Goal: Transaction & Acquisition: Book appointment/travel/reservation

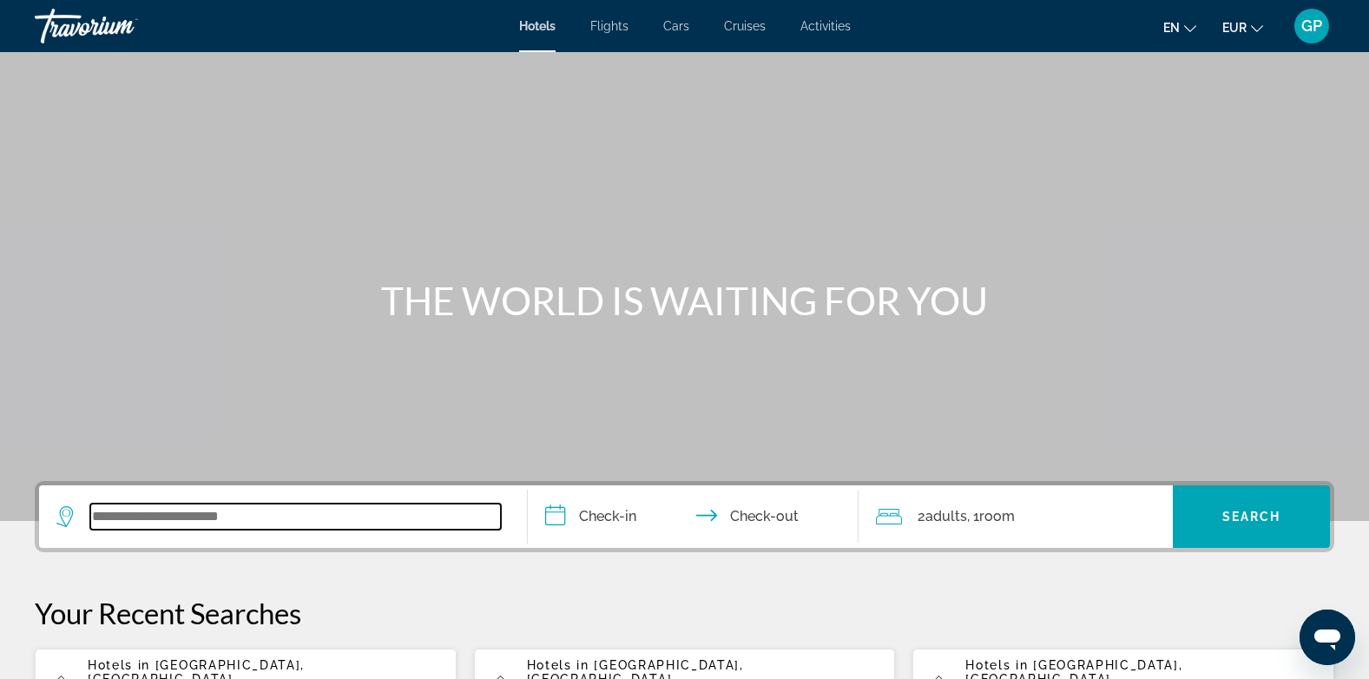
click at [122, 517] on input "Search widget" at bounding box center [295, 517] width 411 height 26
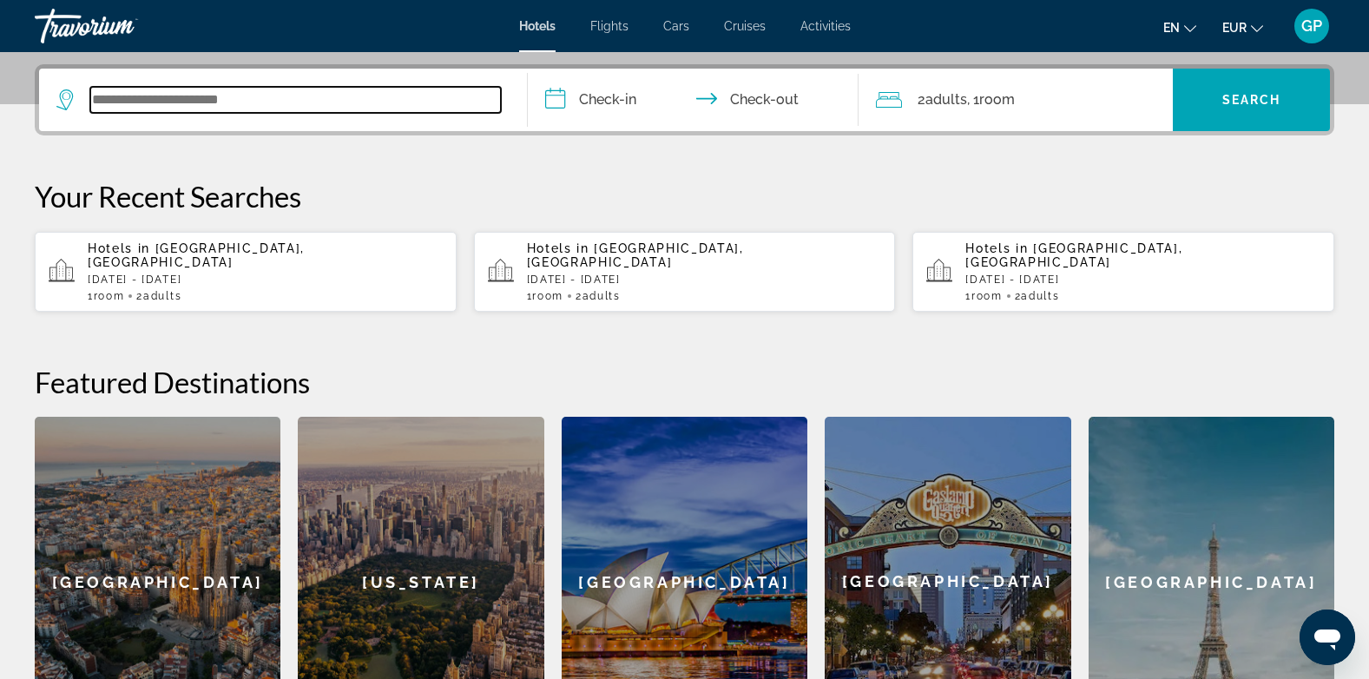
scroll to position [425, 0]
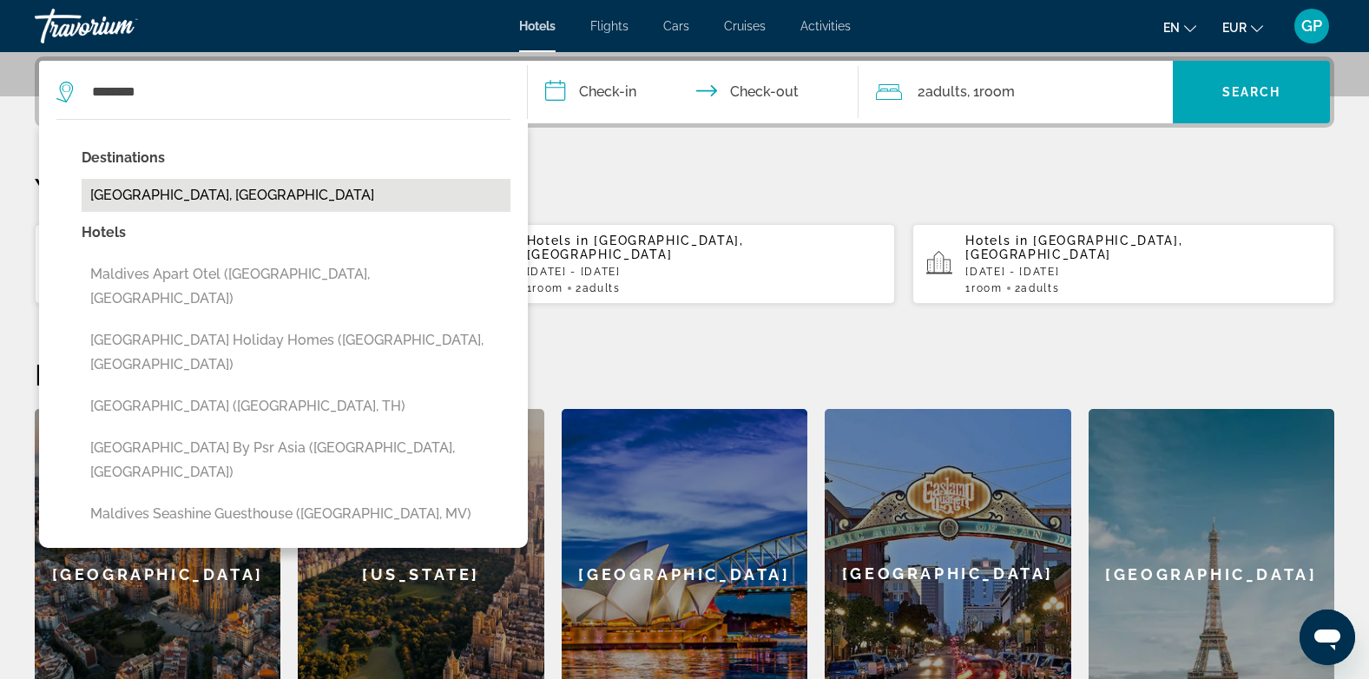
click at [168, 188] on button "[GEOGRAPHIC_DATA], [GEOGRAPHIC_DATA]" at bounding box center [296, 195] width 429 height 33
type input "**********"
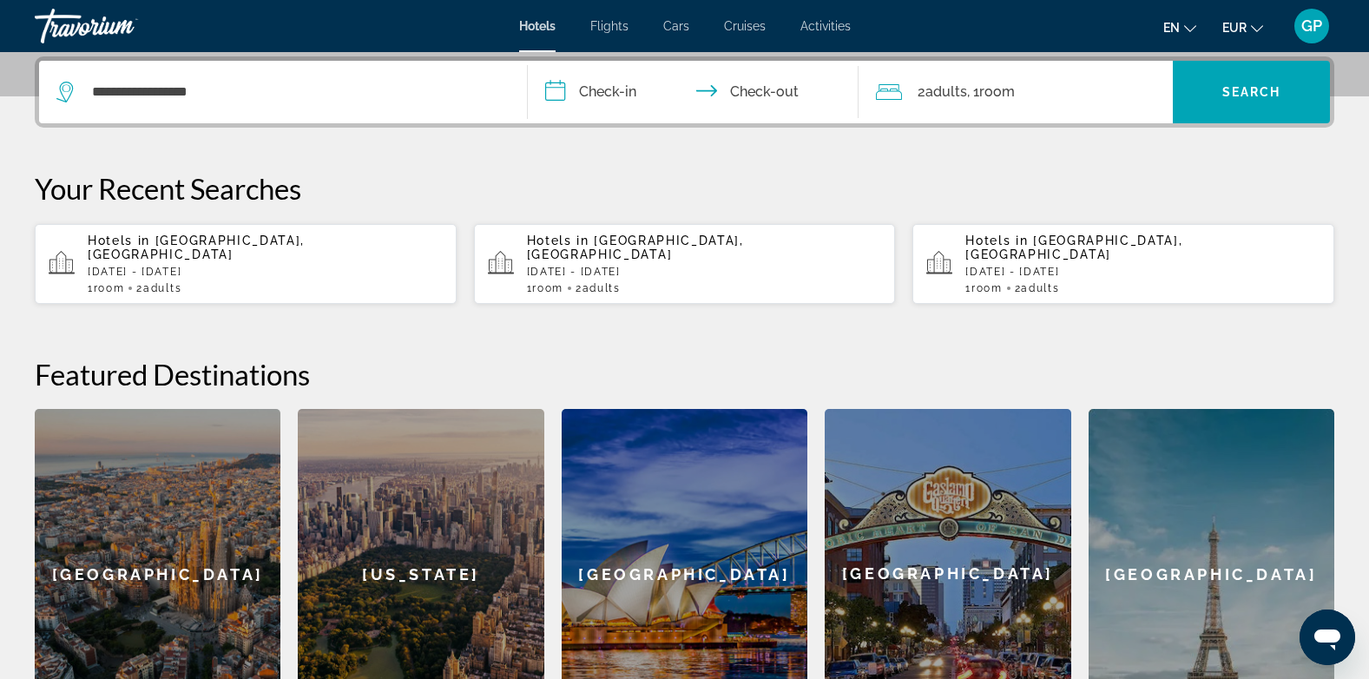
click at [616, 92] on input "**********" at bounding box center [697, 95] width 339 height 68
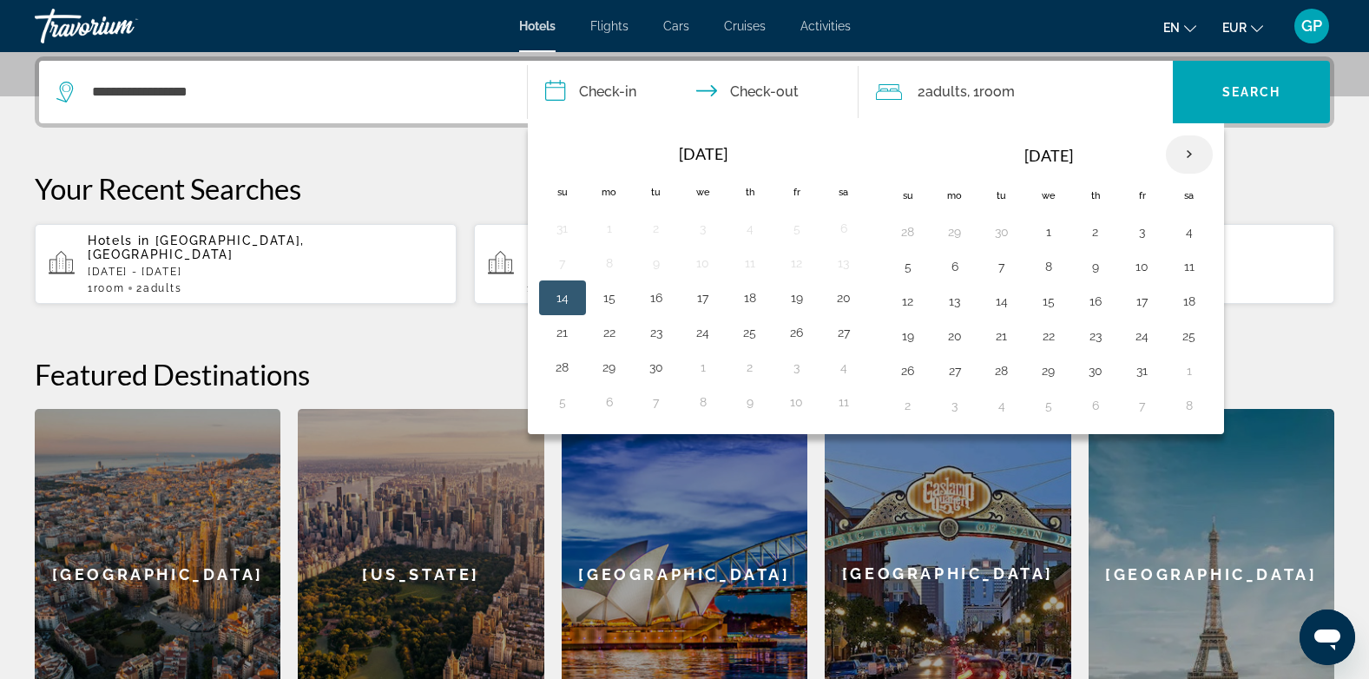
click at [1185, 154] on th "Next month" at bounding box center [1189, 154] width 47 height 38
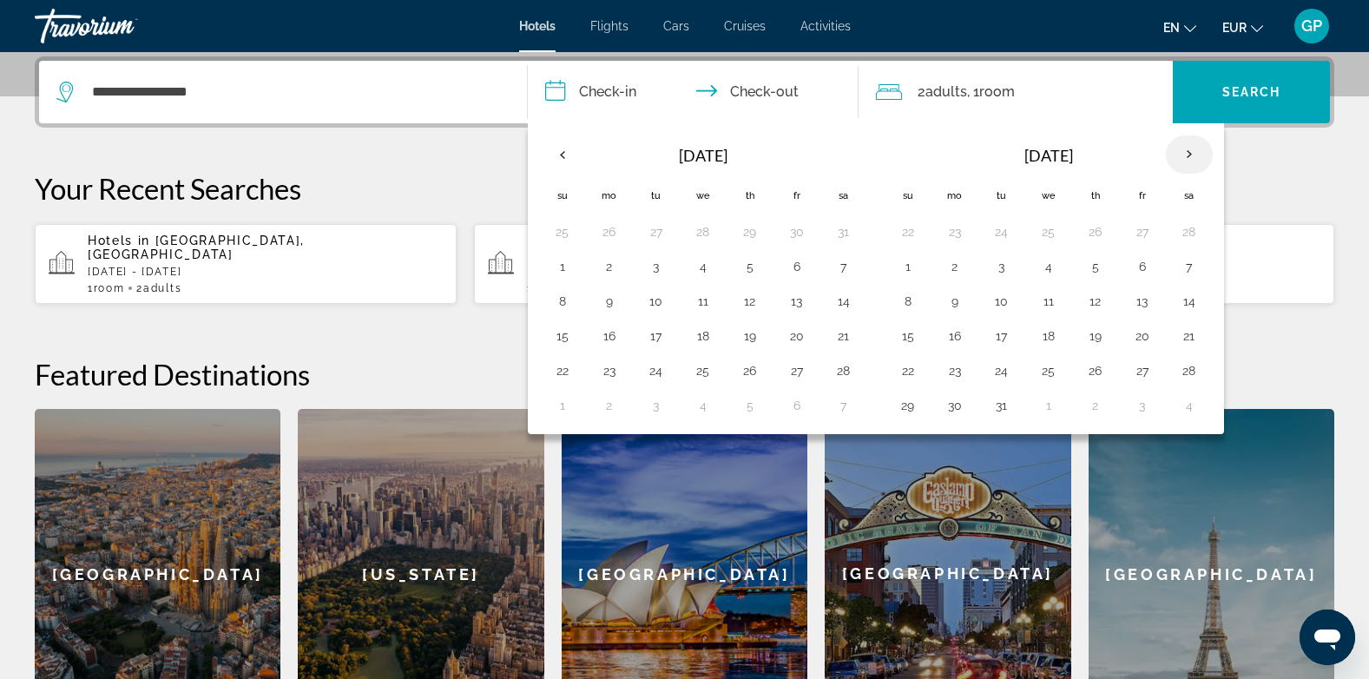
click at [1185, 154] on th "Next month" at bounding box center [1189, 154] width 47 height 38
click at [907, 372] on button "24" at bounding box center [908, 371] width 28 height 24
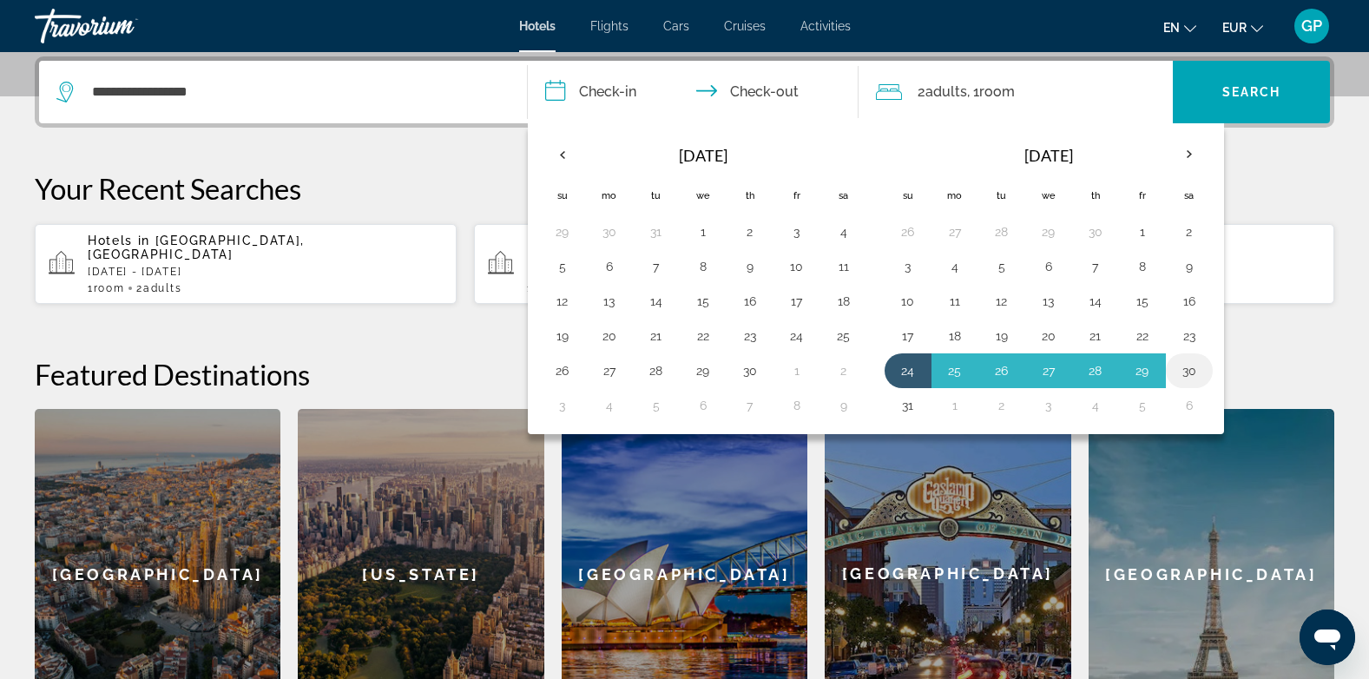
click at [1190, 371] on button "30" at bounding box center [1190, 371] width 28 height 24
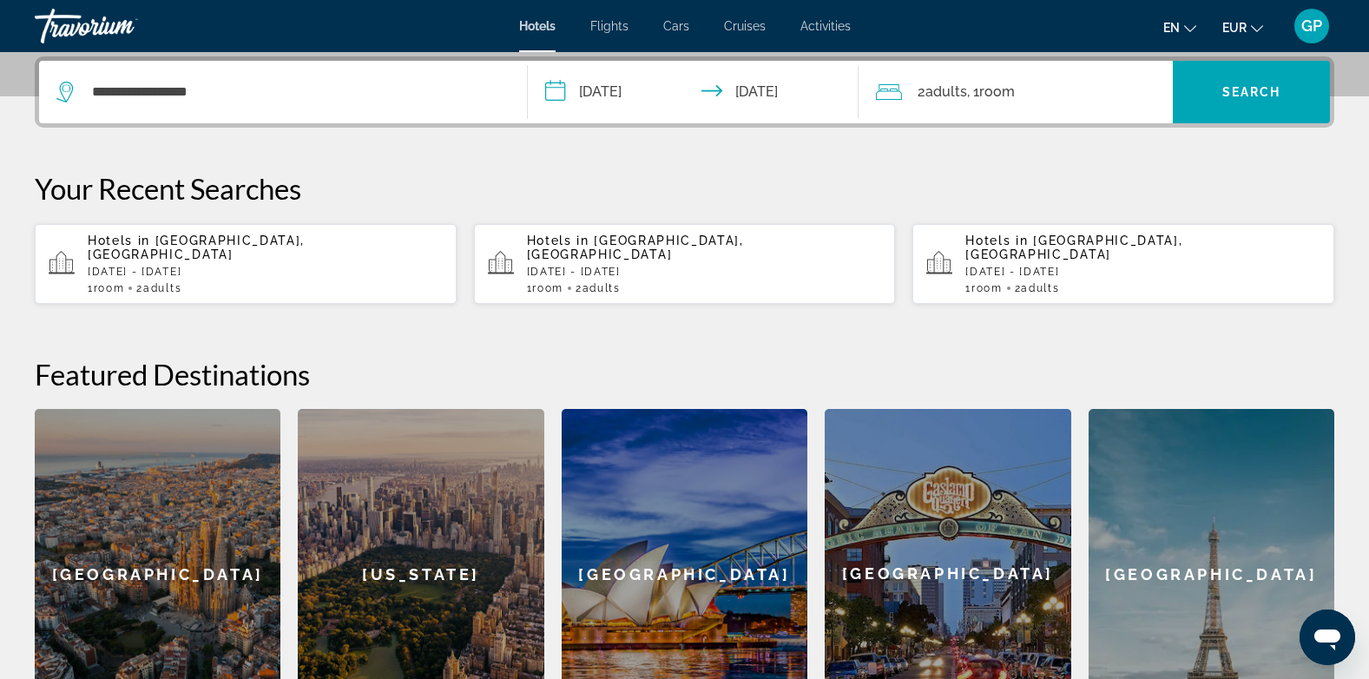
click at [741, 96] on input "**********" at bounding box center [697, 95] width 339 height 68
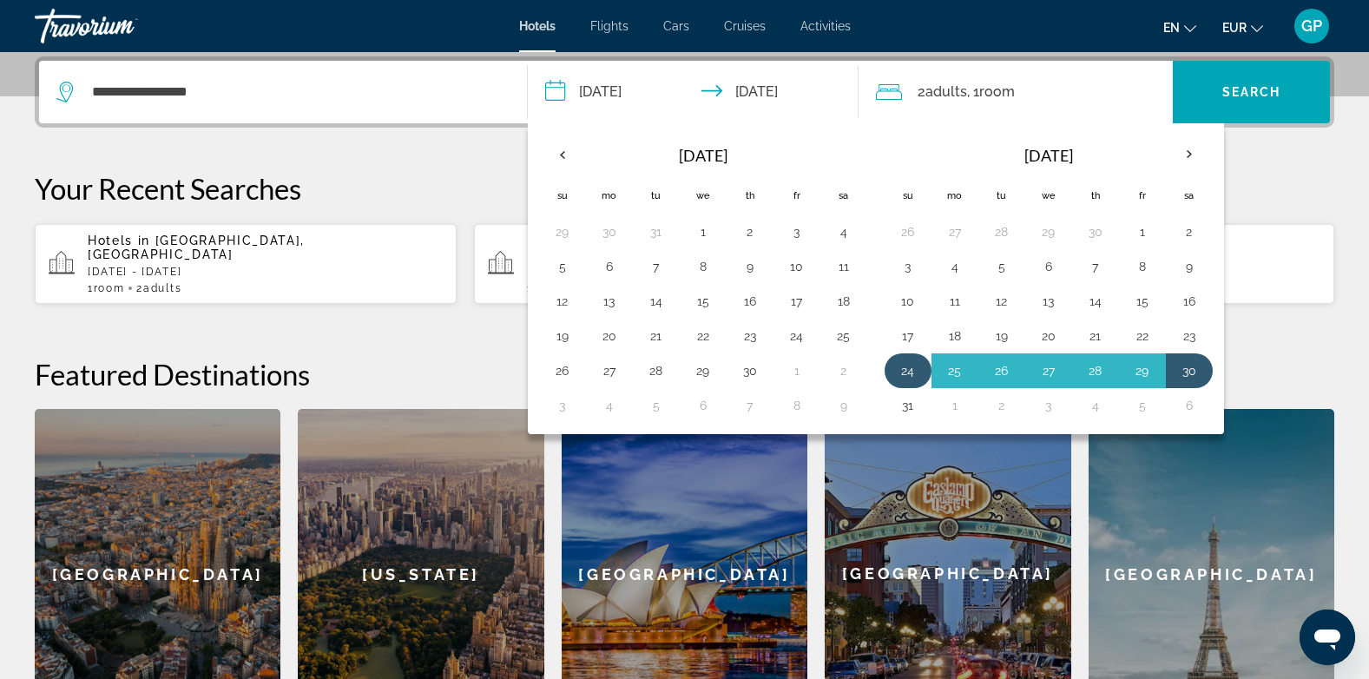
click at [902, 367] on button "24" at bounding box center [908, 371] width 28 height 24
click at [903, 401] on button "31" at bounding box center [908, 405] width 28 height 24
type input "**********"
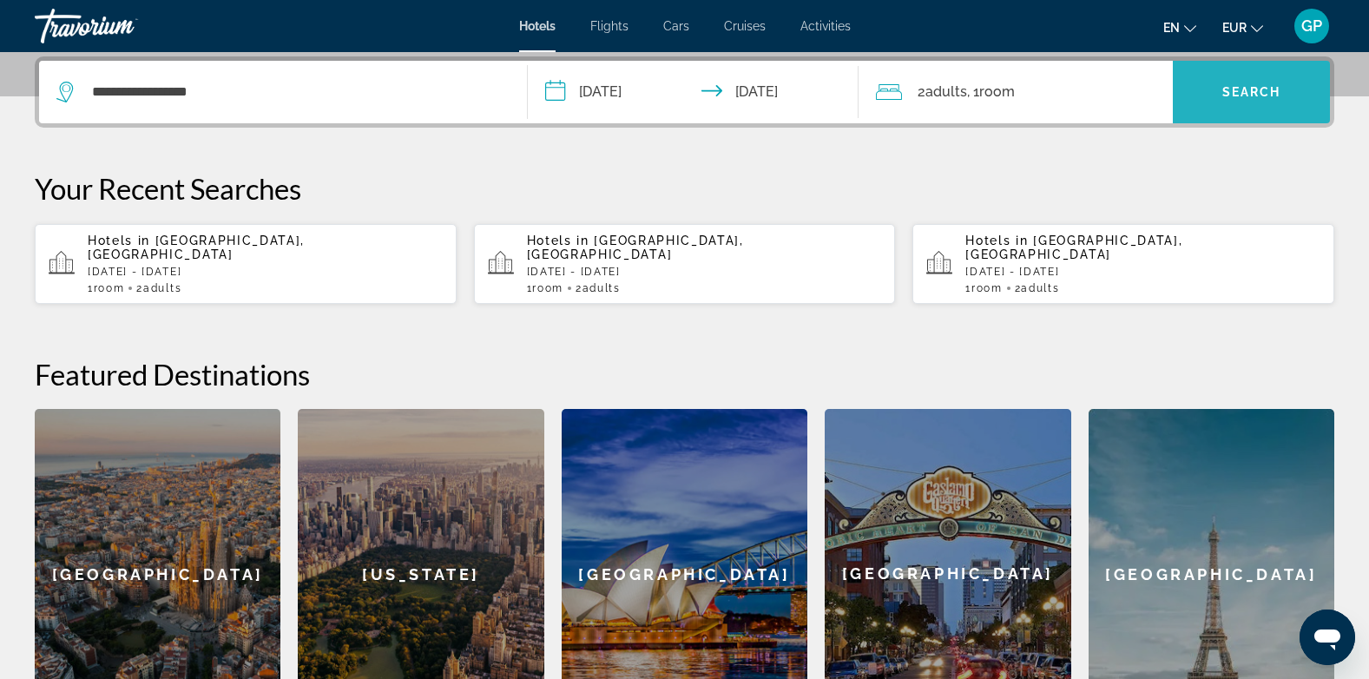
click at [1229, 96] on span "Search" at bounding box center [1251, 92] width 59 height 14
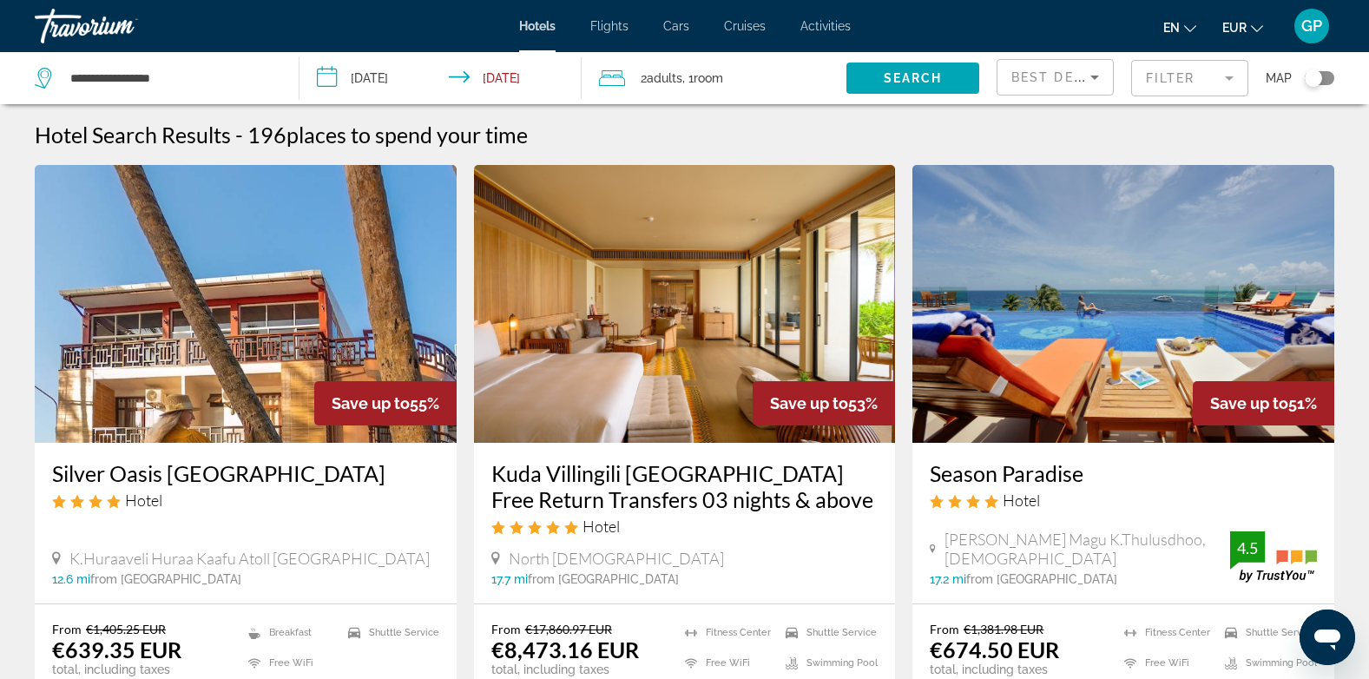
click at [1172, 71] on mat-form-field "Filter" at bounding box center [1189, 78] width 117 height 36
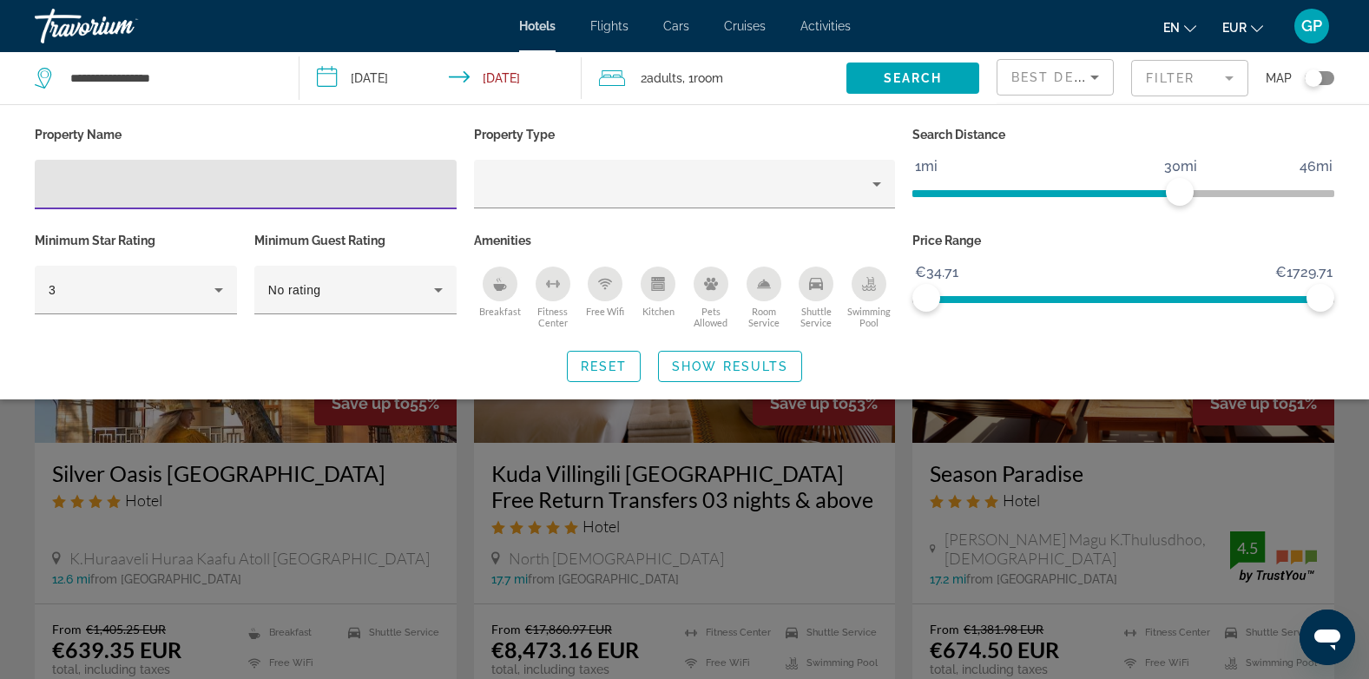
click at [134, 179] on input "Hotel Filters" at bounding box center [246, 185] width 394 height 21
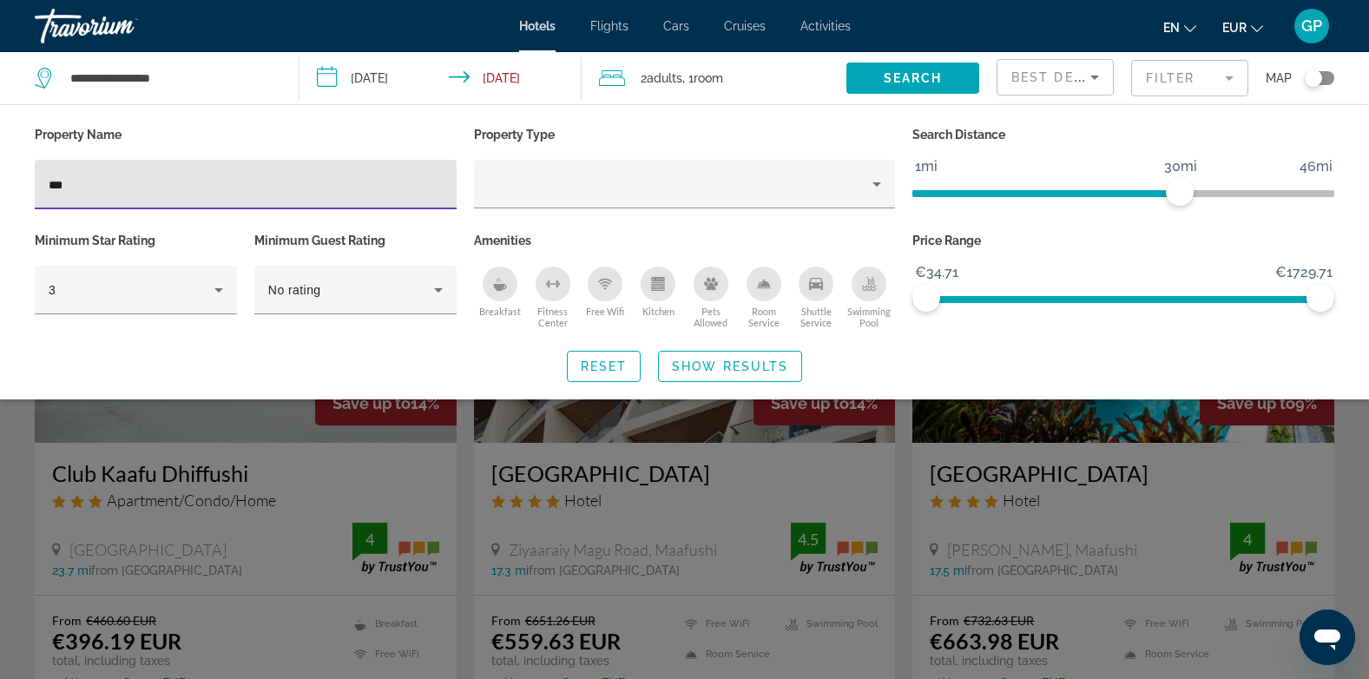
scroll to position [87, 0]
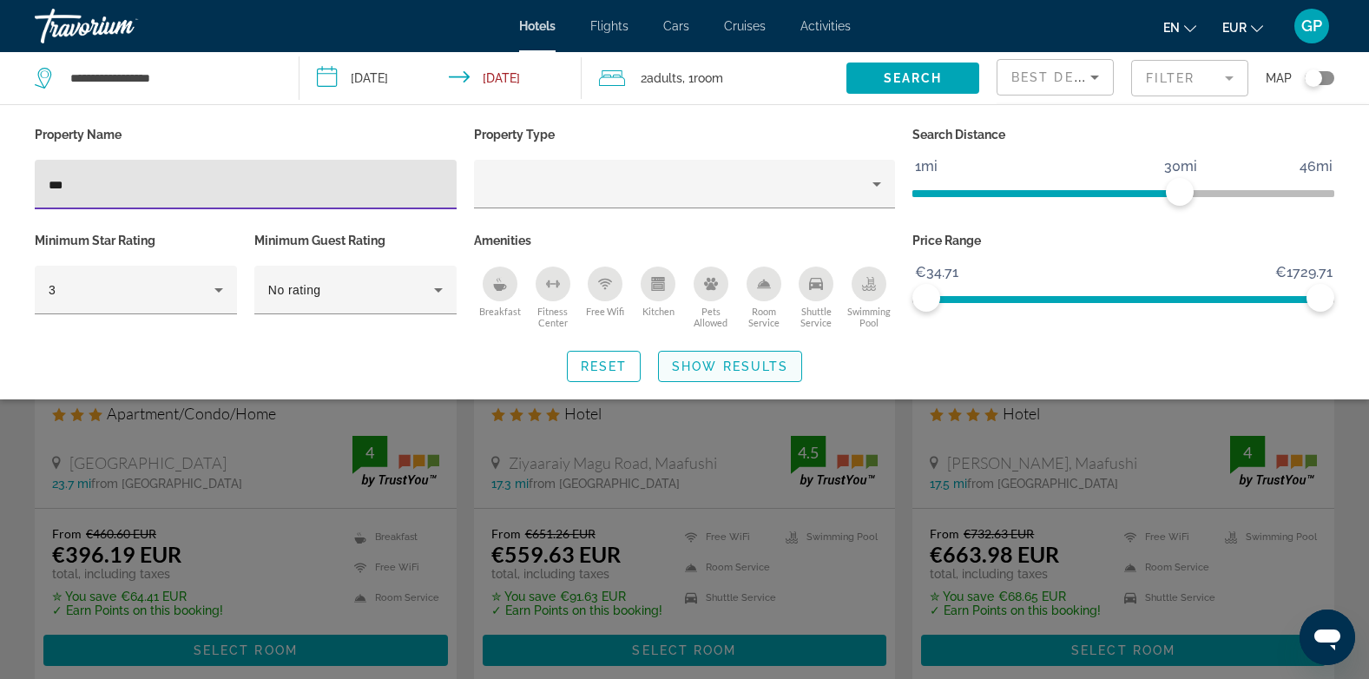
type input "***"
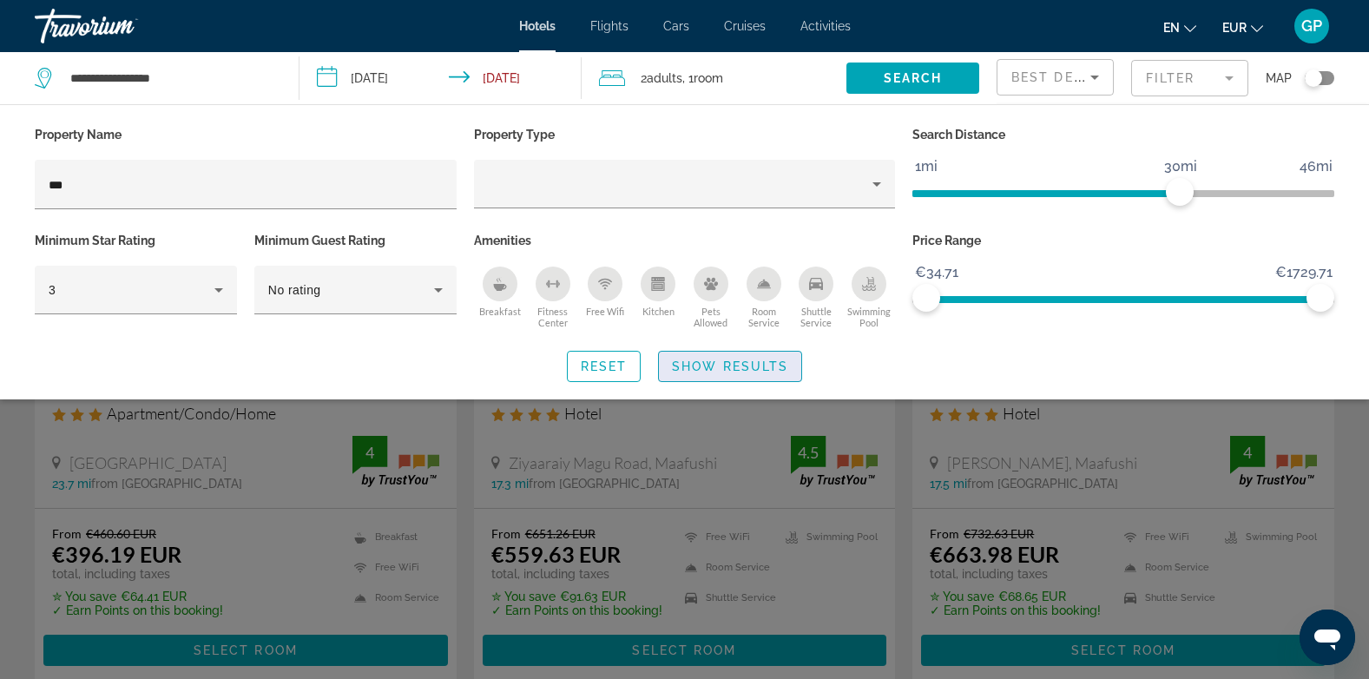
click at [730, 371] on span "Show Results" at bounding box center [730, 366] width 116 height 14
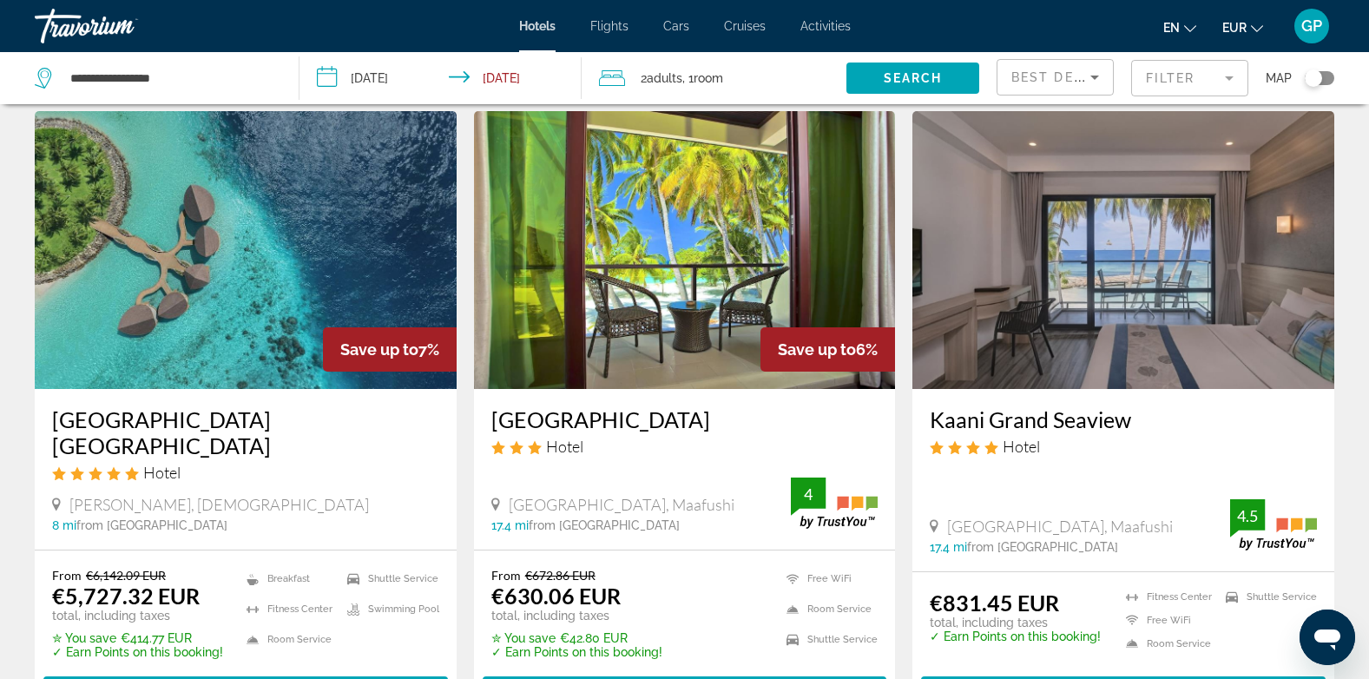
scroll to position [695, 0]
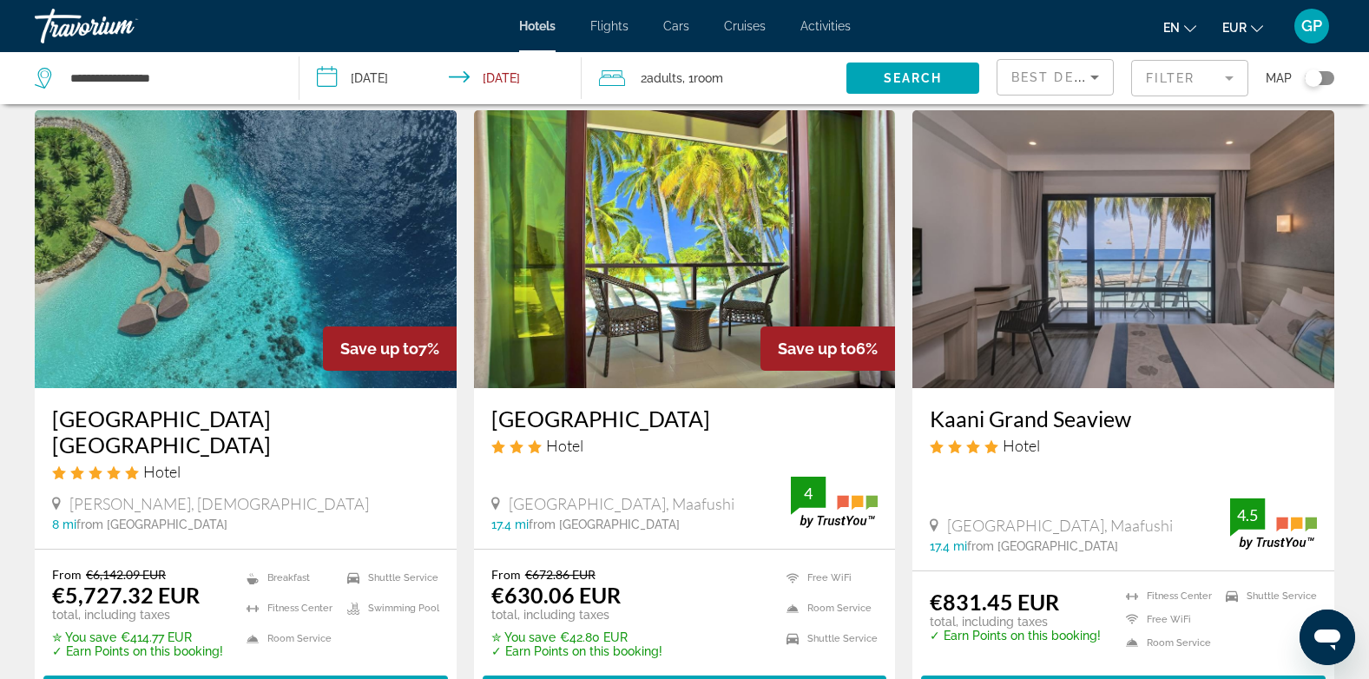
click at [679, 434] on div "[GEOGRAPHIC_DATA] Hotel" at bounding box center [684, 436] width 387 height 63
click at [679, 327] on img "Main content" at bounding box center [685, 249] width 422 height 278
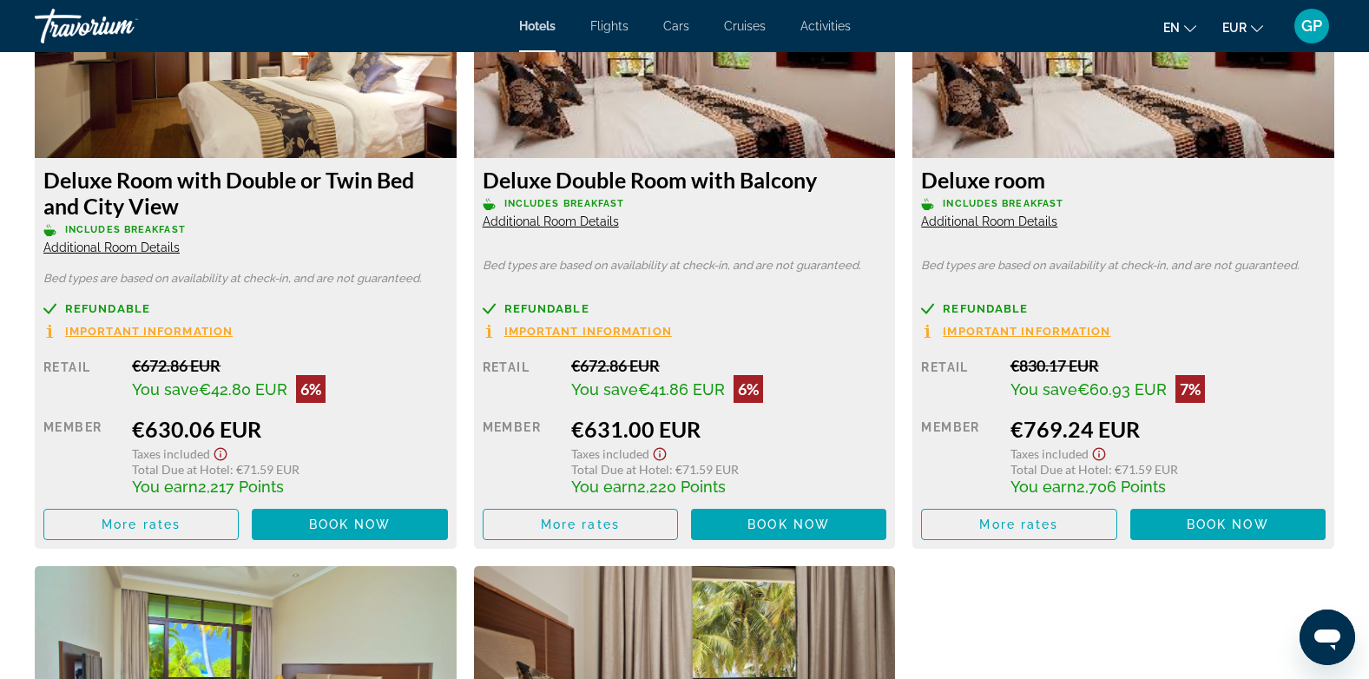
scroll to position [2518, 0]
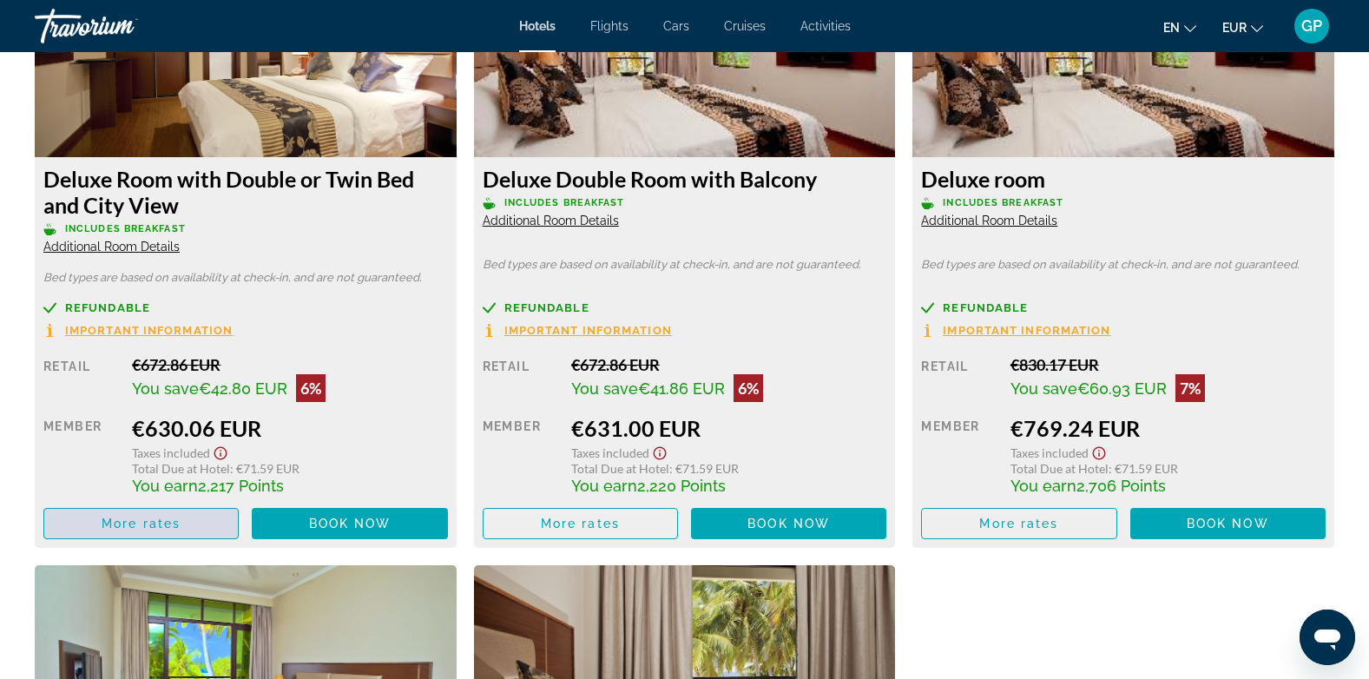
click at [163, 524] on span "More rates" at bounding box center [141, 524] width 79 height 14
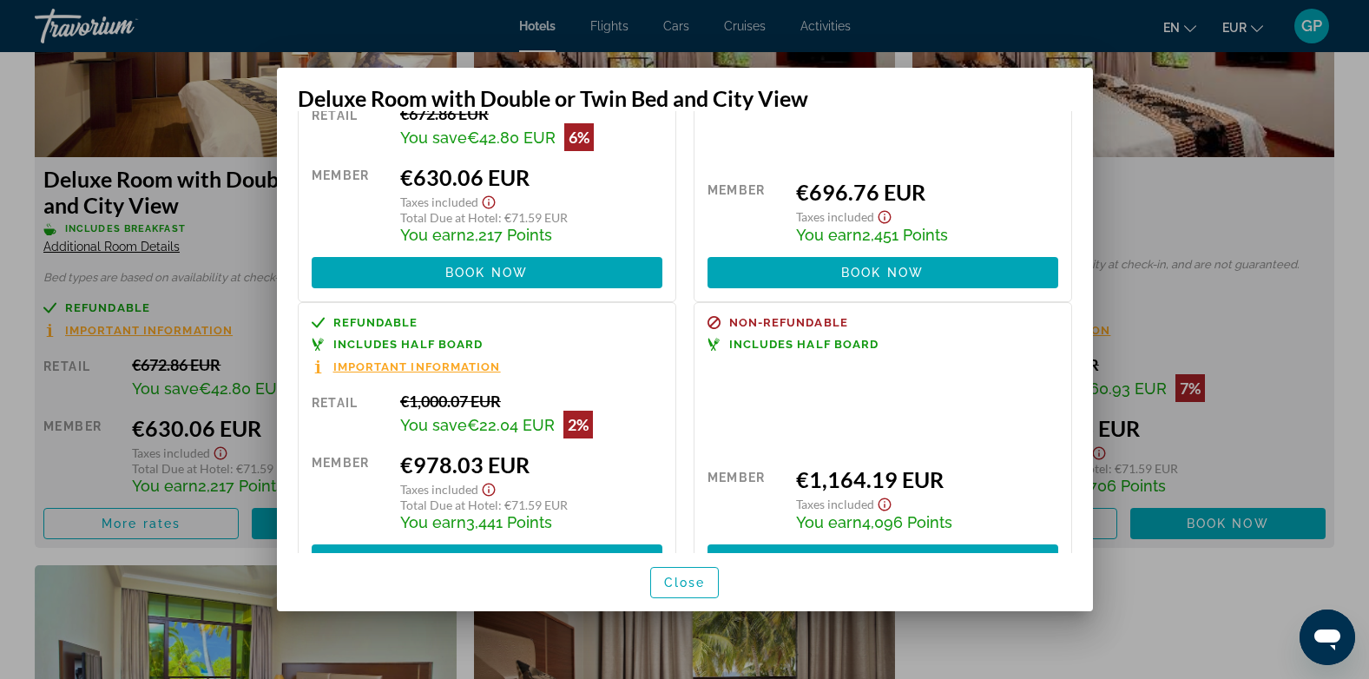
scroll to position [174, 0]
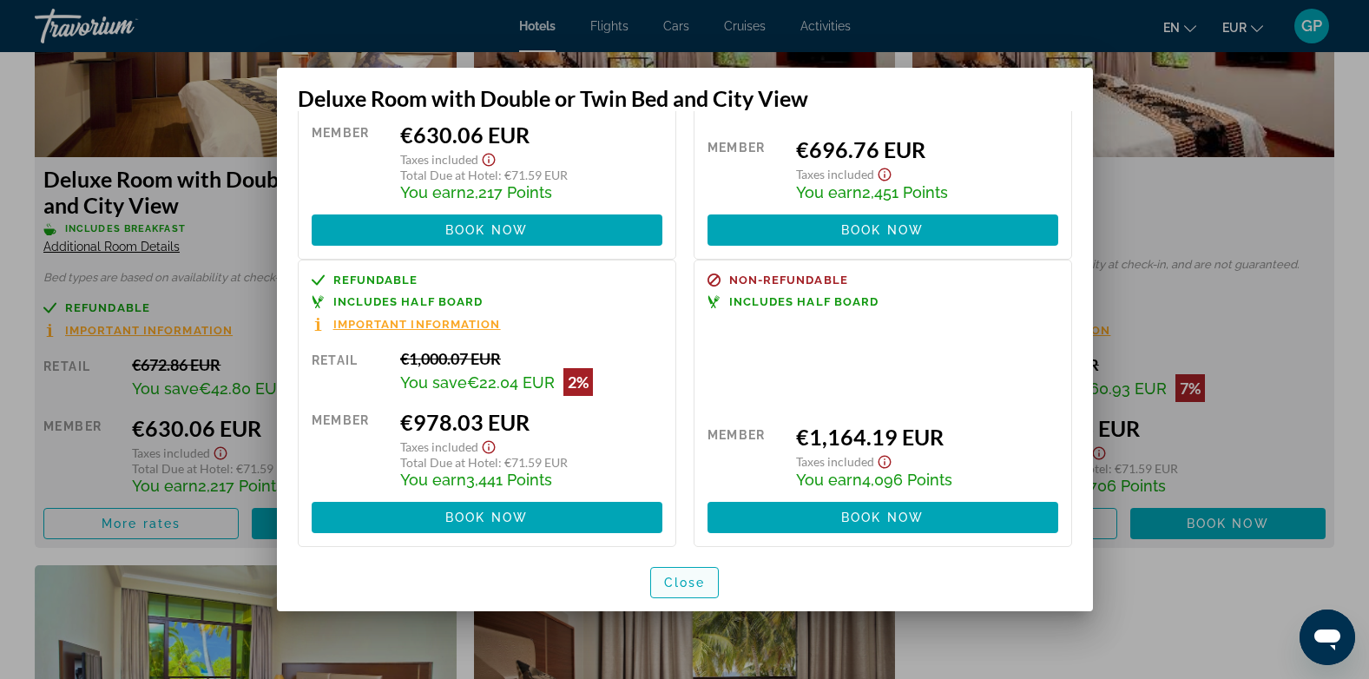
click at [691, 585] on span "Close" at bounding box center [685, 583] width 42 height 14
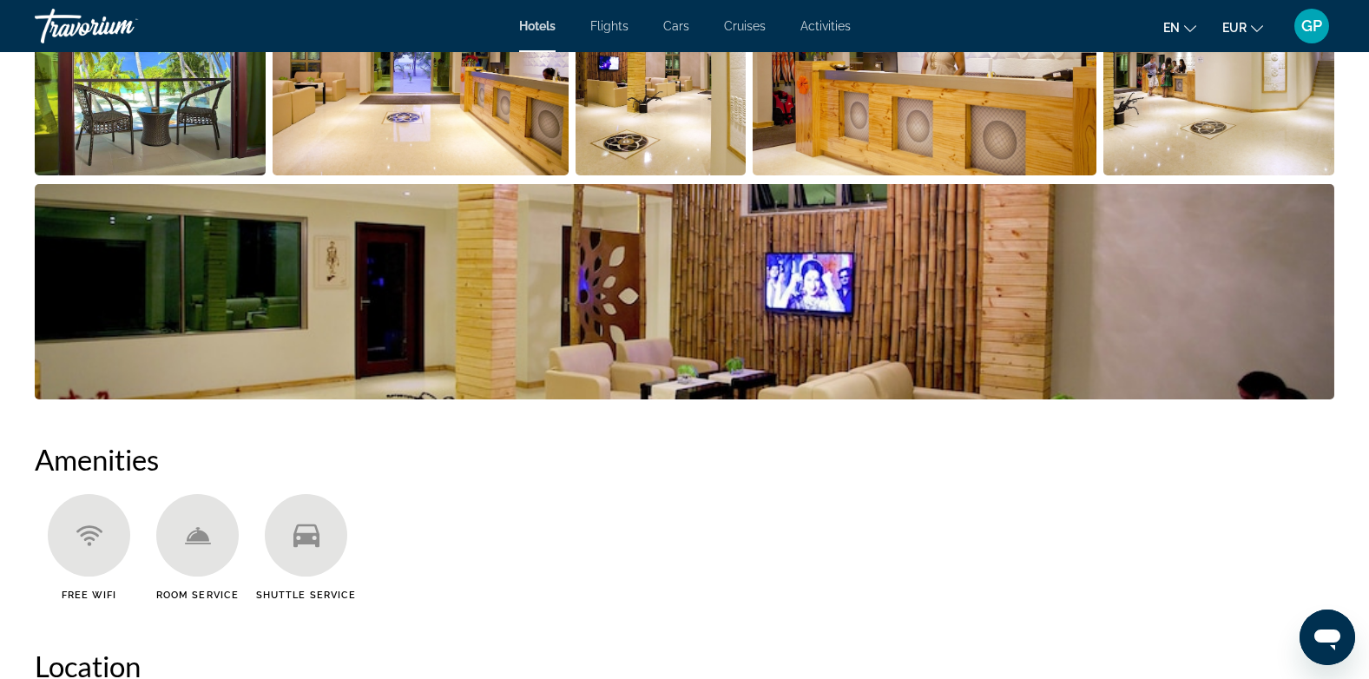
scroll to position [1042, 0]
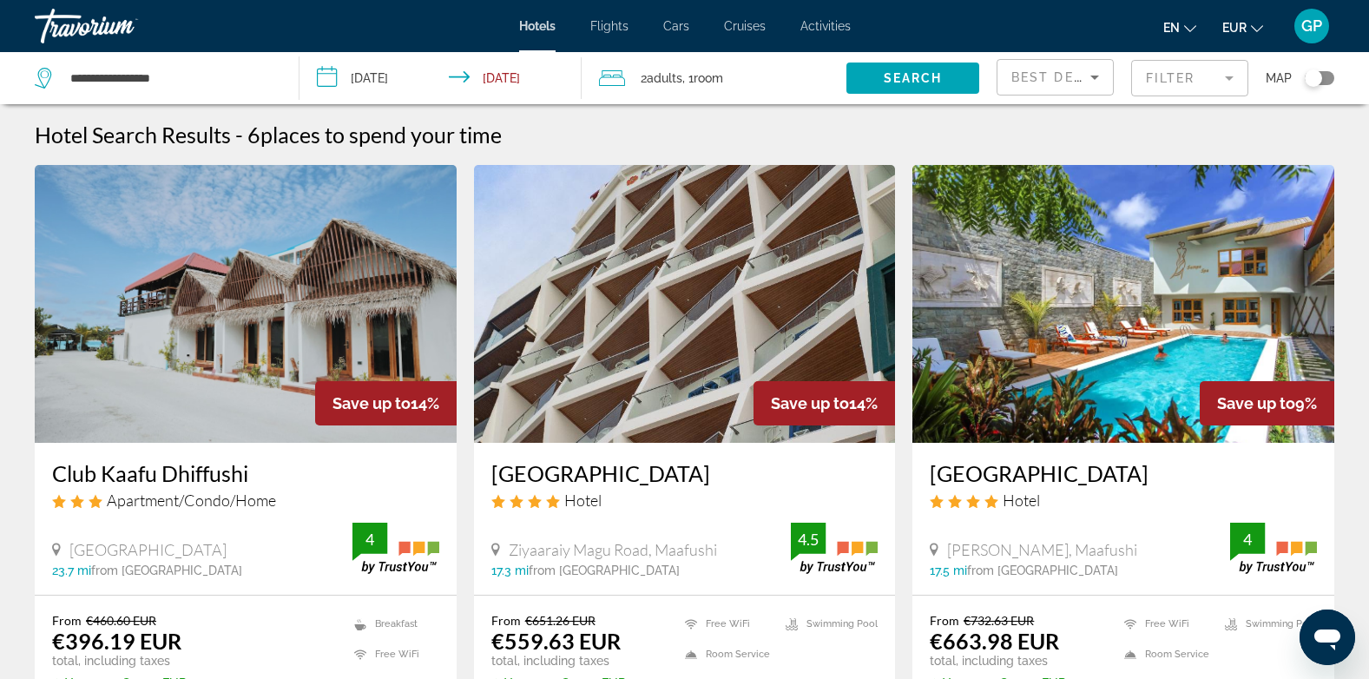
drag, startPoint x: 1166, startPoint y: 74, endPoint x: 1130, endPoint y: 93, distance: 41.2
click at [1166, 74] on mat-form-field "Filter" at bounding box center [1189, 78] width 117 height 36
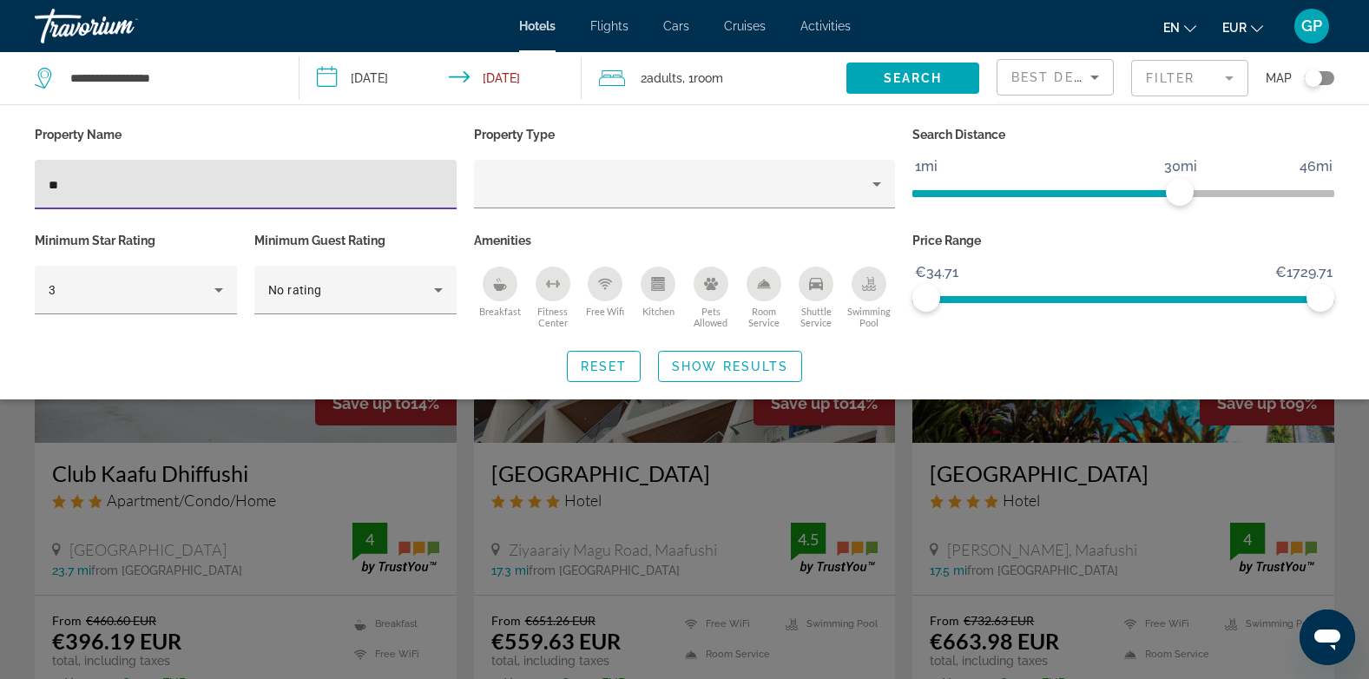
type input "*"
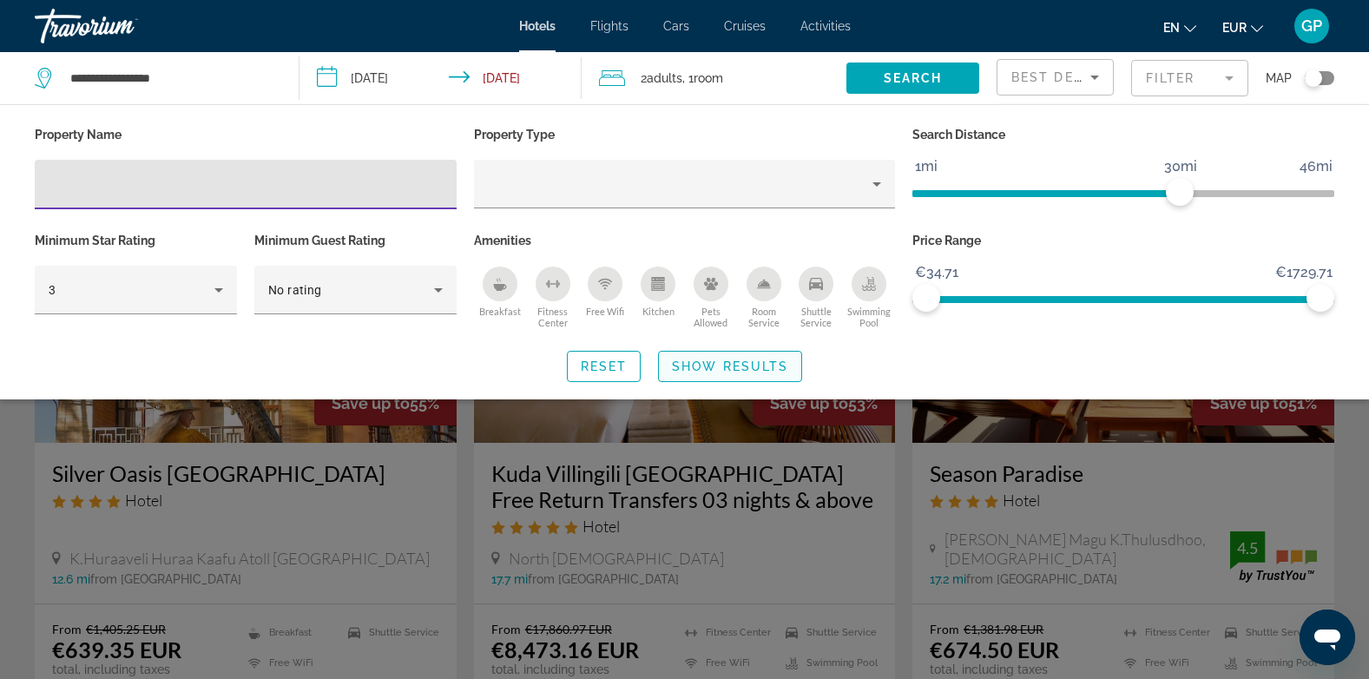
click at [762, 369] on span "Show Results" at bounding box center [730, 366] width 116 height 14
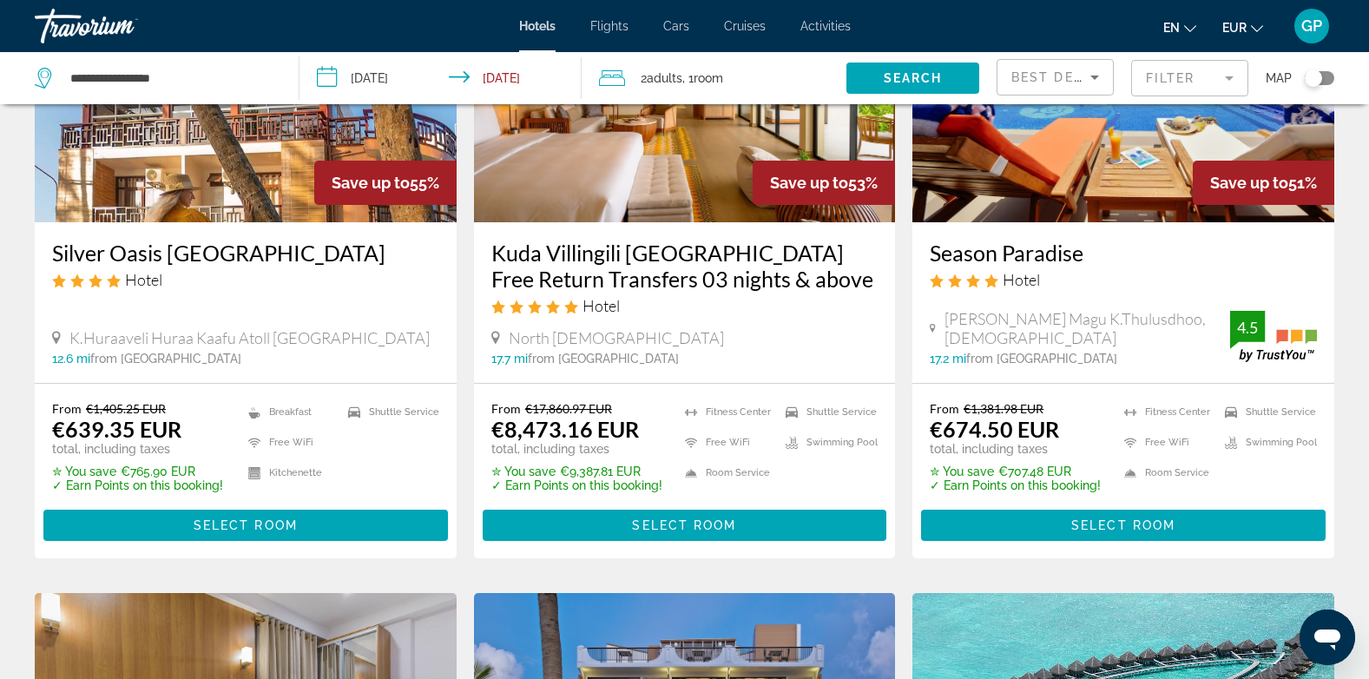
scroll to position [260, 0]
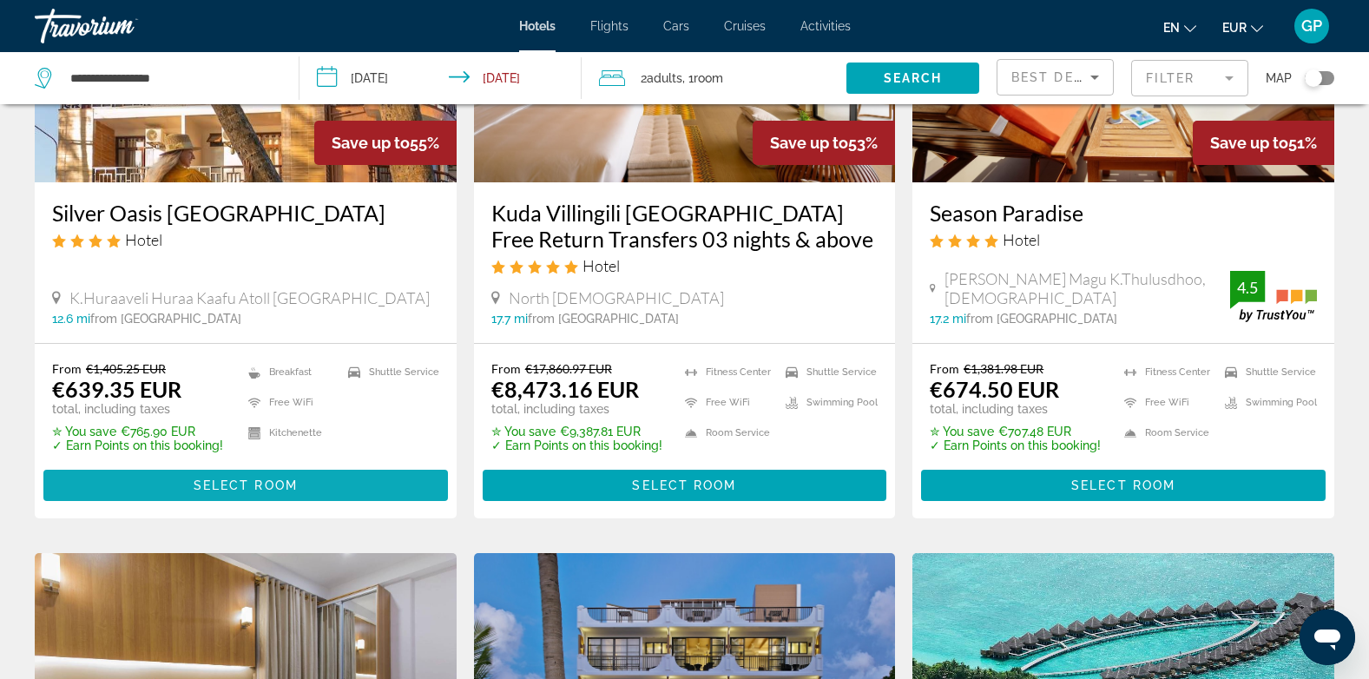
click at [216, 481] on span "Select Room" at bounding box center [246, 485] width 104 height 14
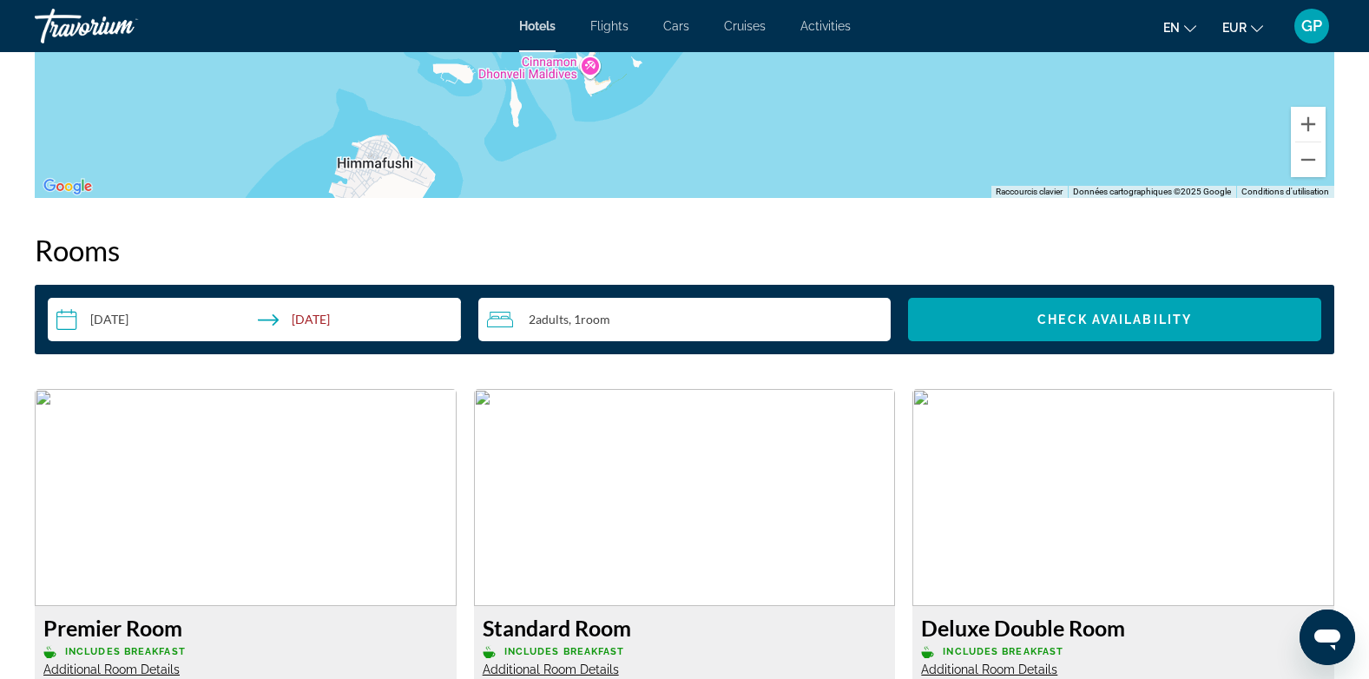
scroll to position [1823, 0]
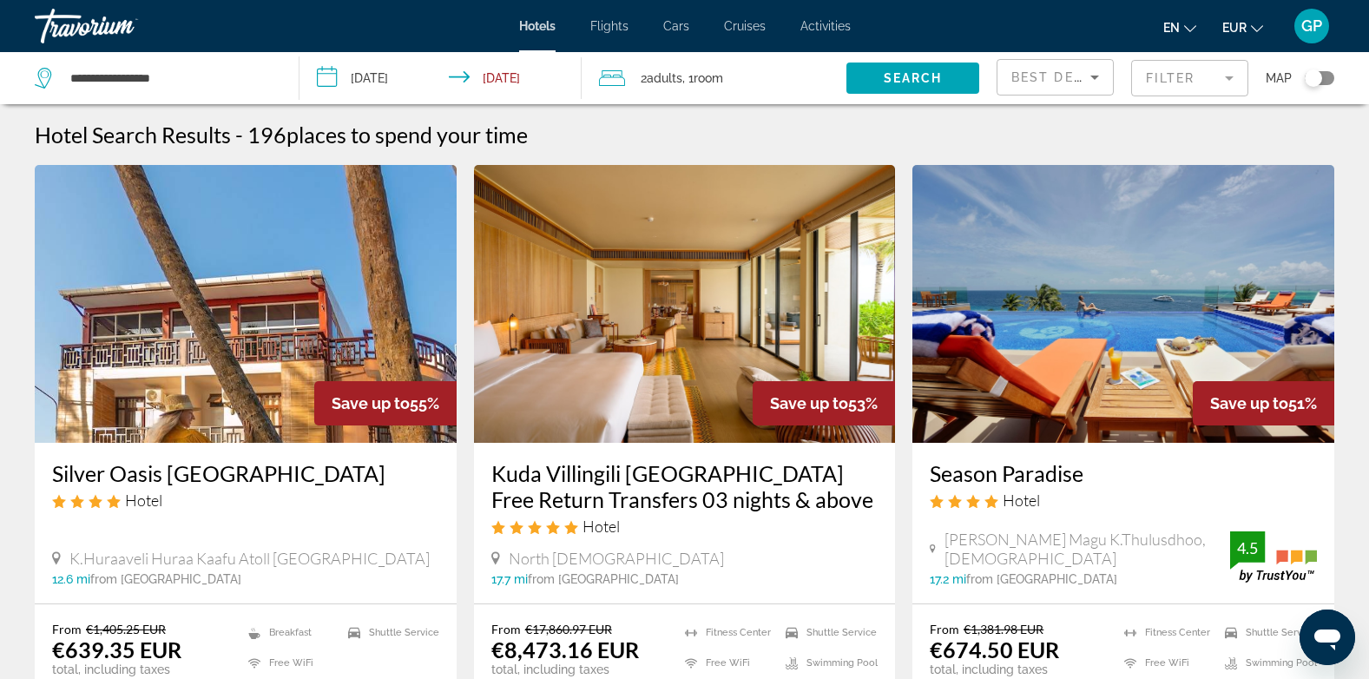
click at [1146, 326] on img "Main content" at bounding box center [1124, 304] width 422 height 278
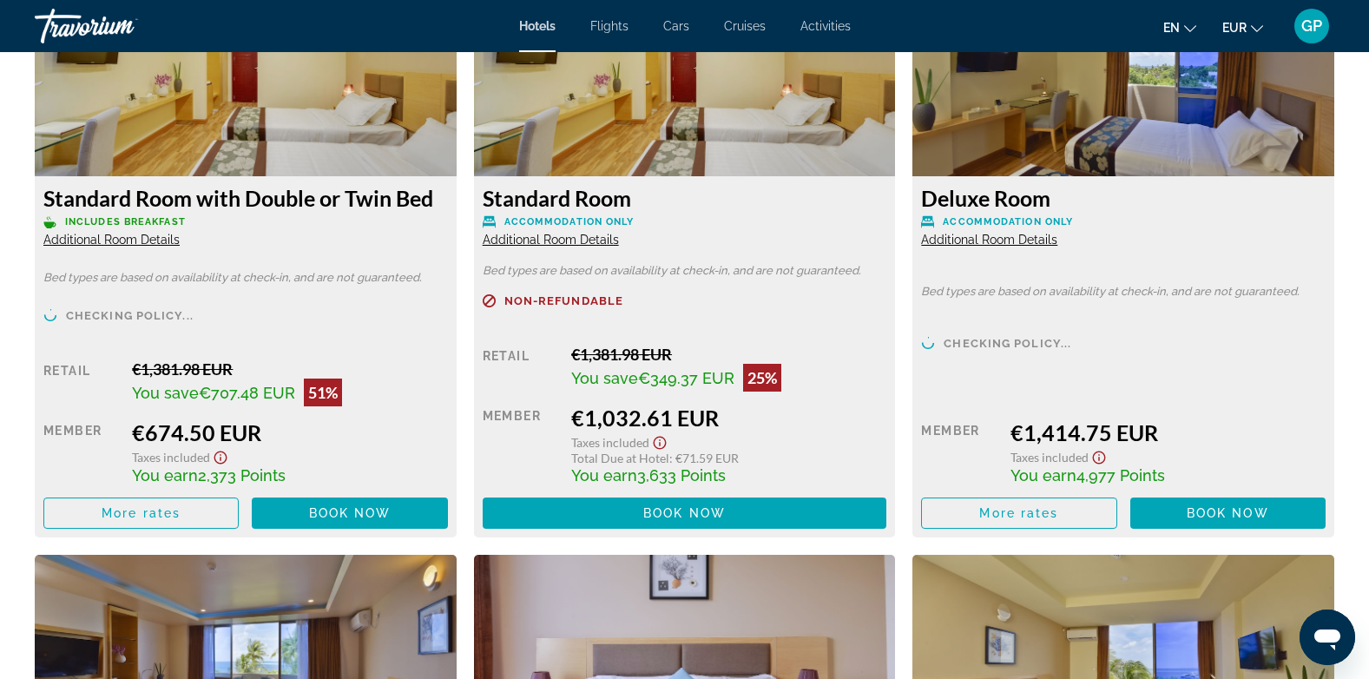
scroll to position [2518, 0]
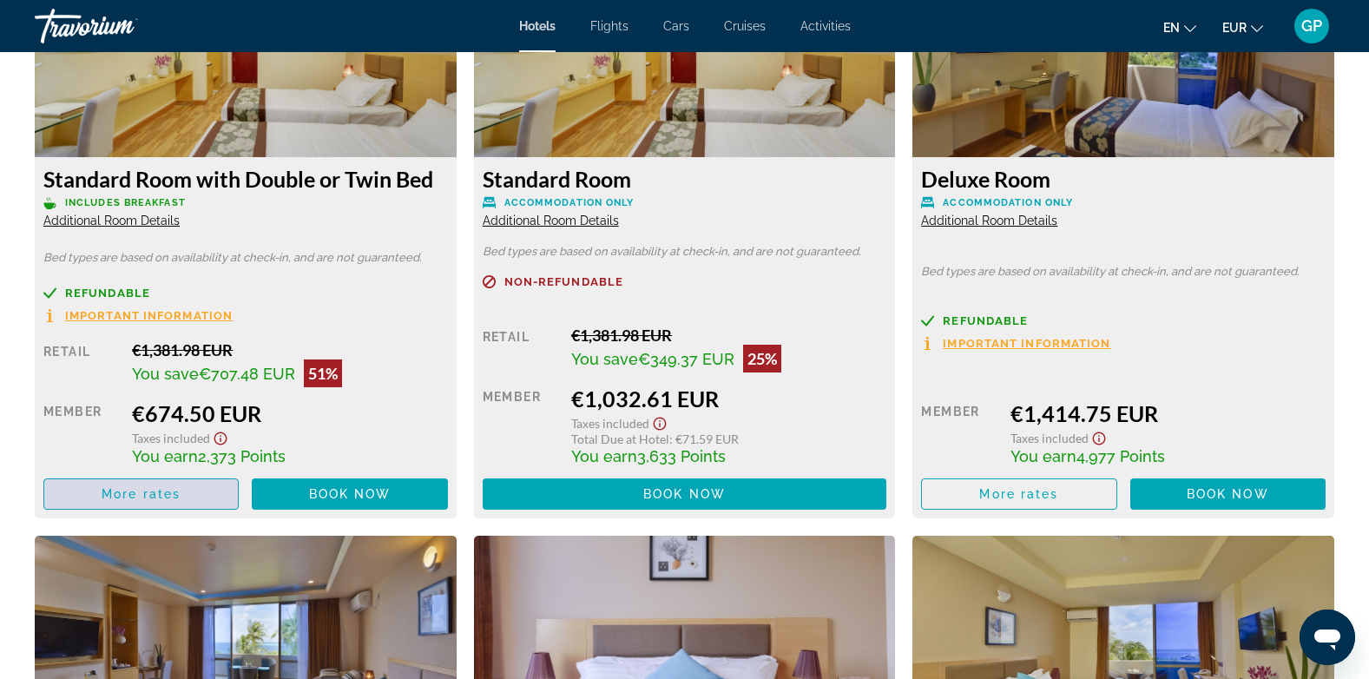
click at [160, 497] on span "More rates" at bounding box center [141, 494] width 79 height 14
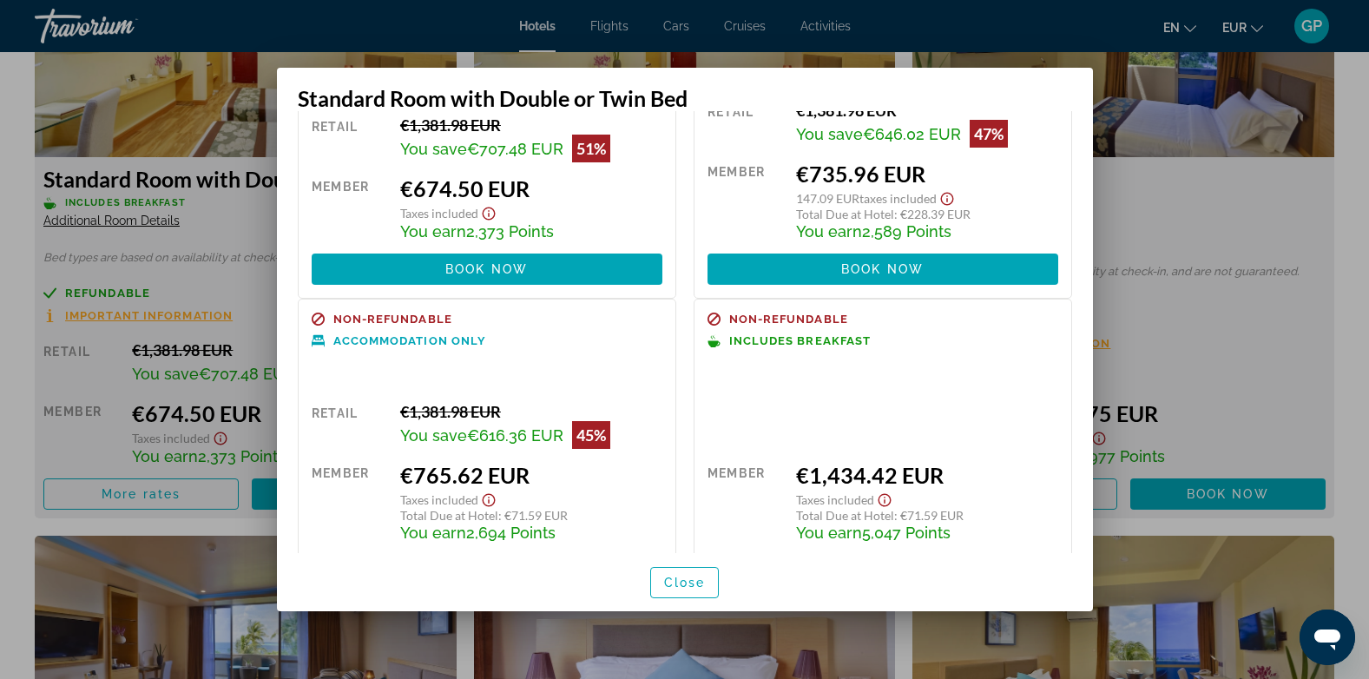
scroll to position [347, 0]
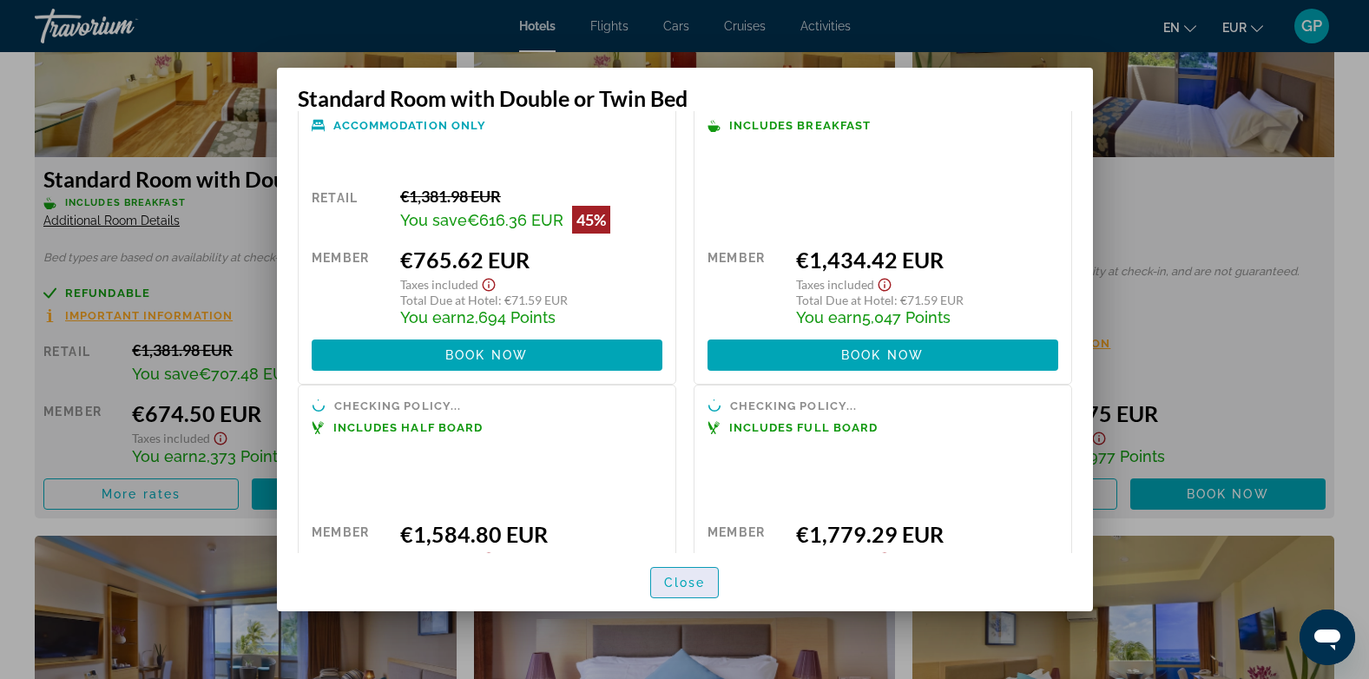
click at [682, 587] on span "Close" at bounding box center [685, 583] width 42 height 14
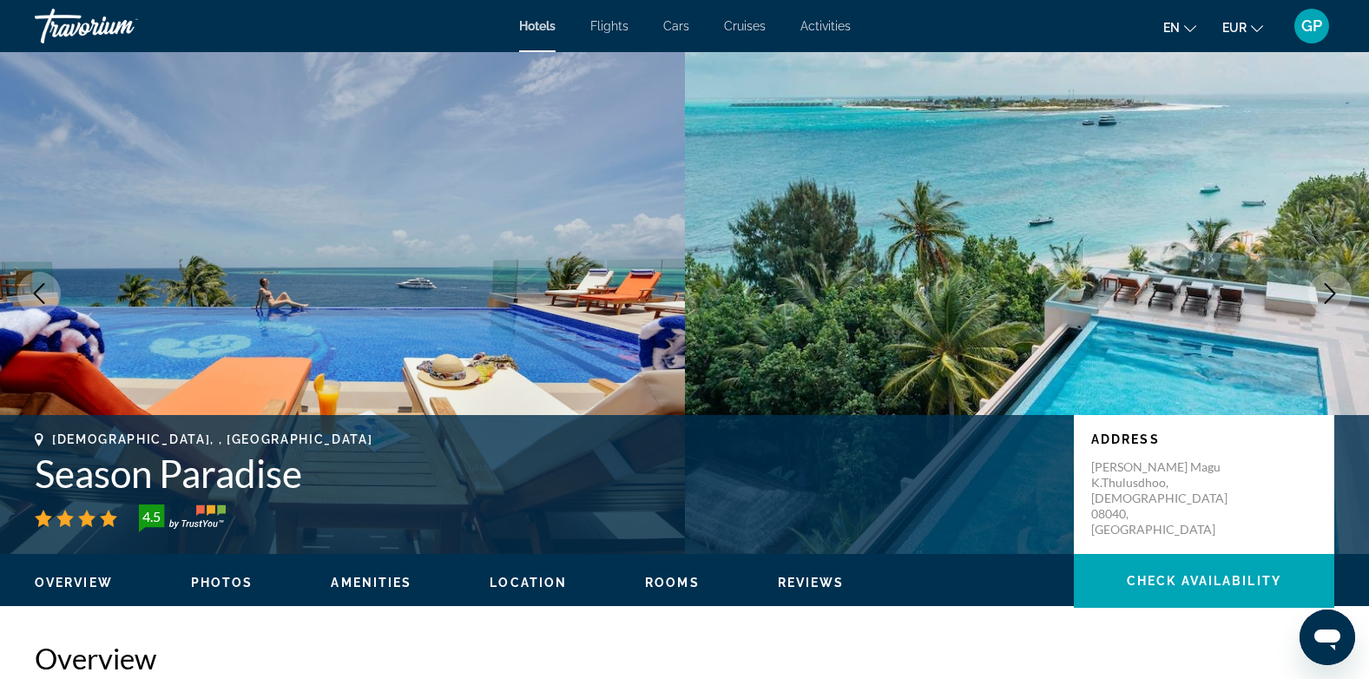
scroll to position [0, 0]
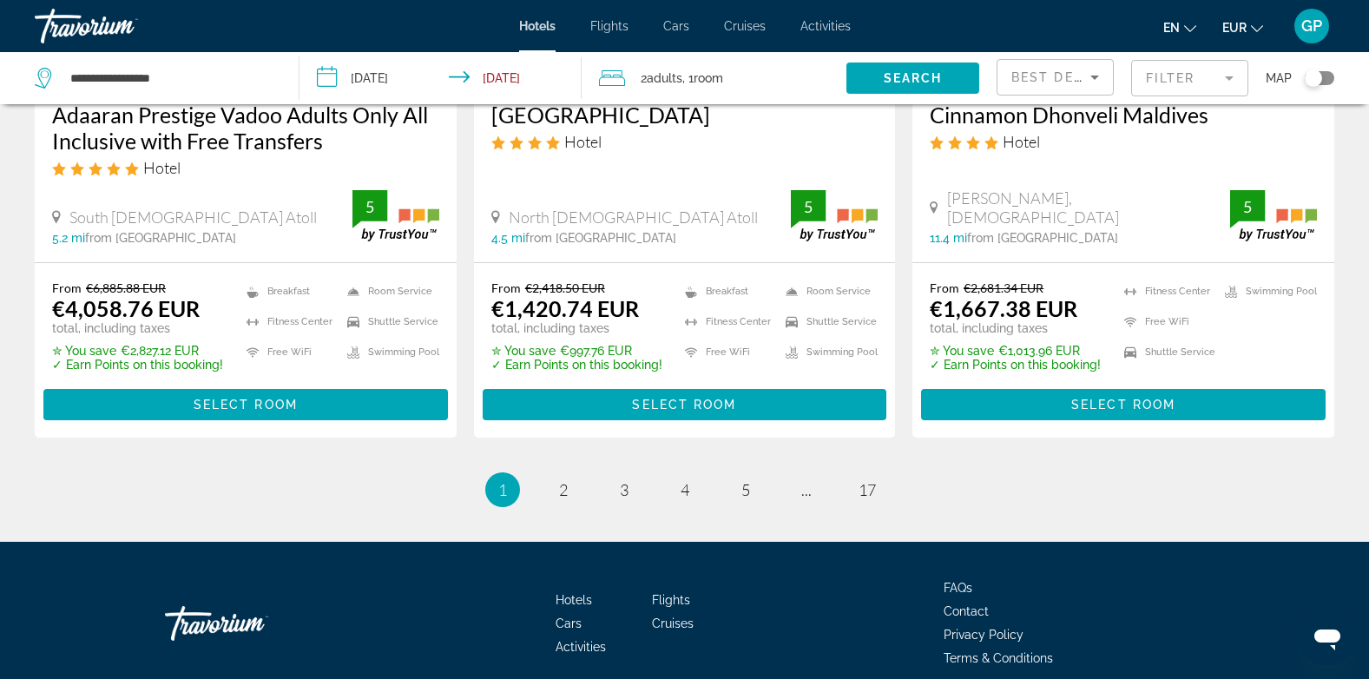
scroll to position [2344, 0]
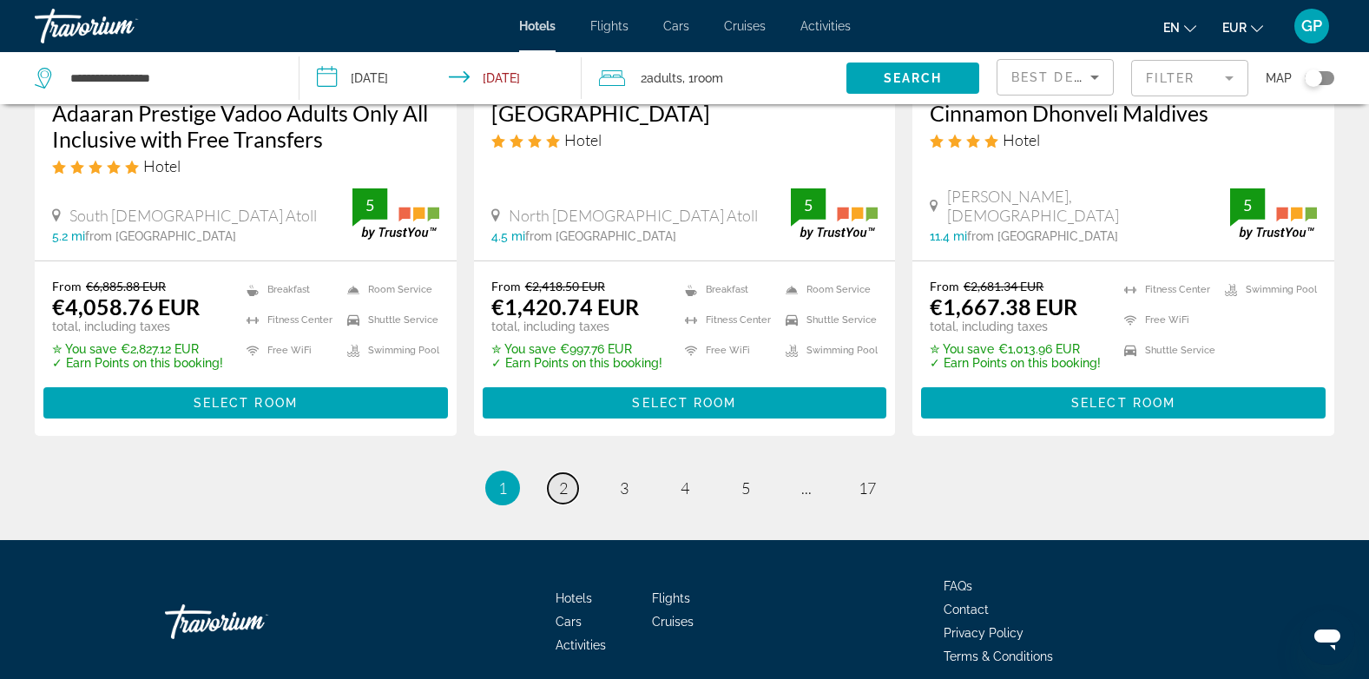
click at [562, 478] on span "2" at bounding box center [563, 487] width 9 height 19
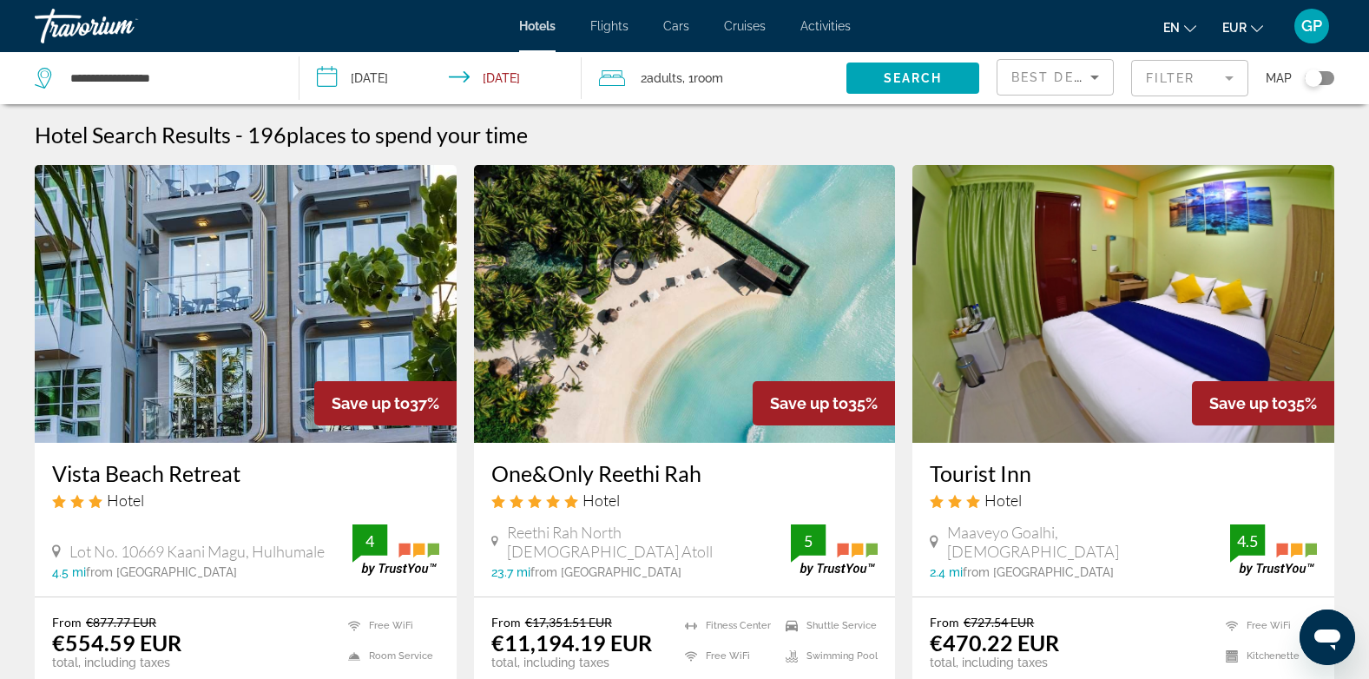
click at [375, 75] on input "**********" at bounding box center [444, 80] width 289 height 57
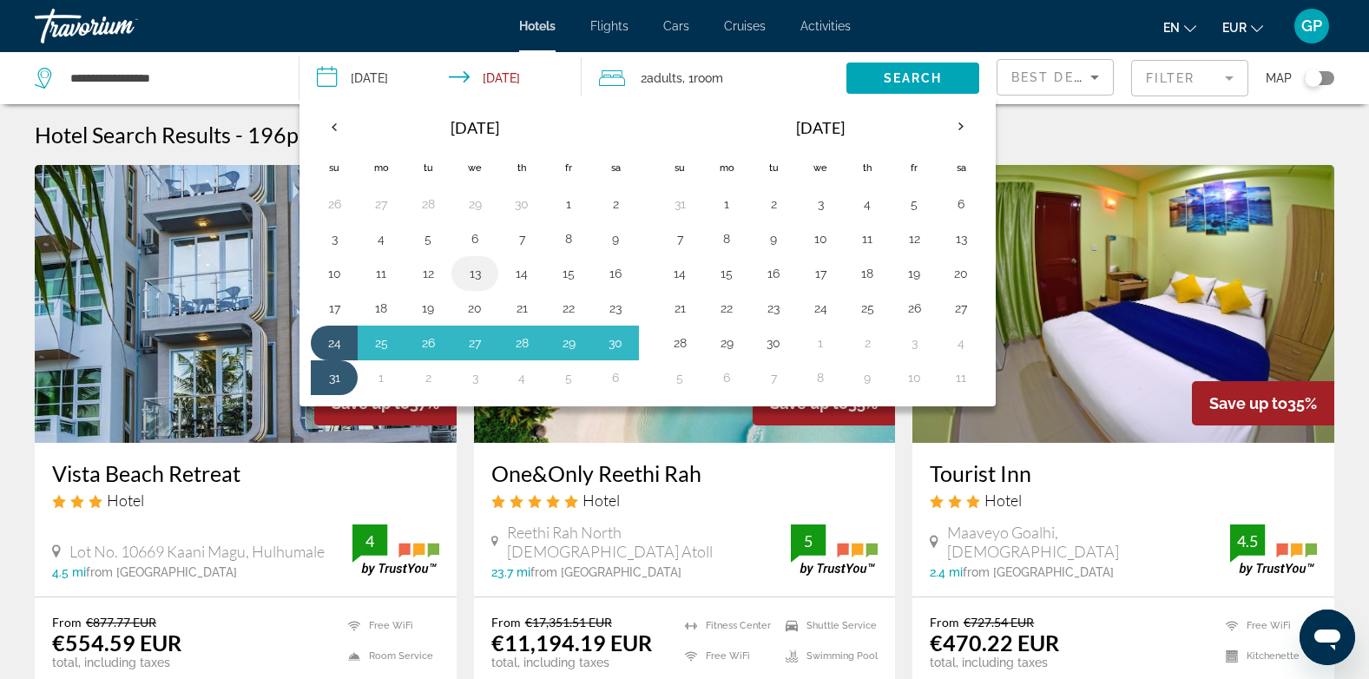
click at [475, 277] on button "13" at bounding box center [475, 273] width 28 height 24
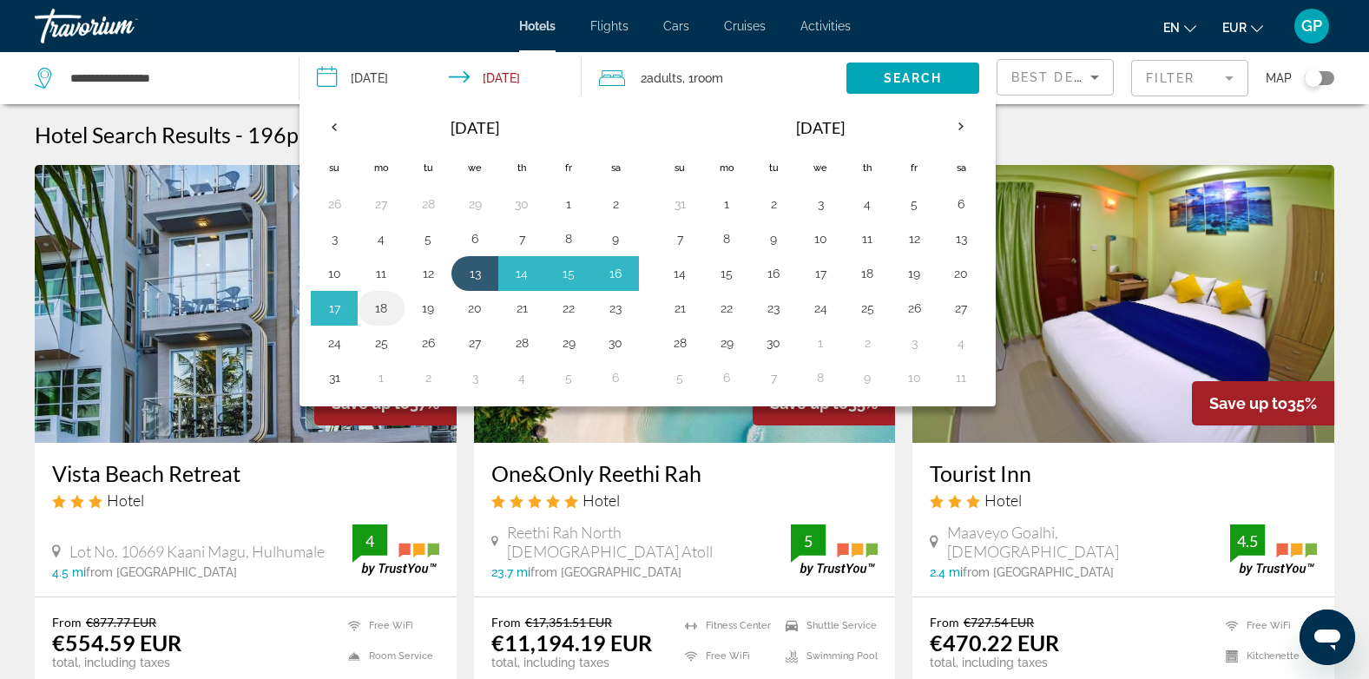
click at [385, 309] on button "18" at bounding box center [381, 308] width 28 height 24
type input "**********"
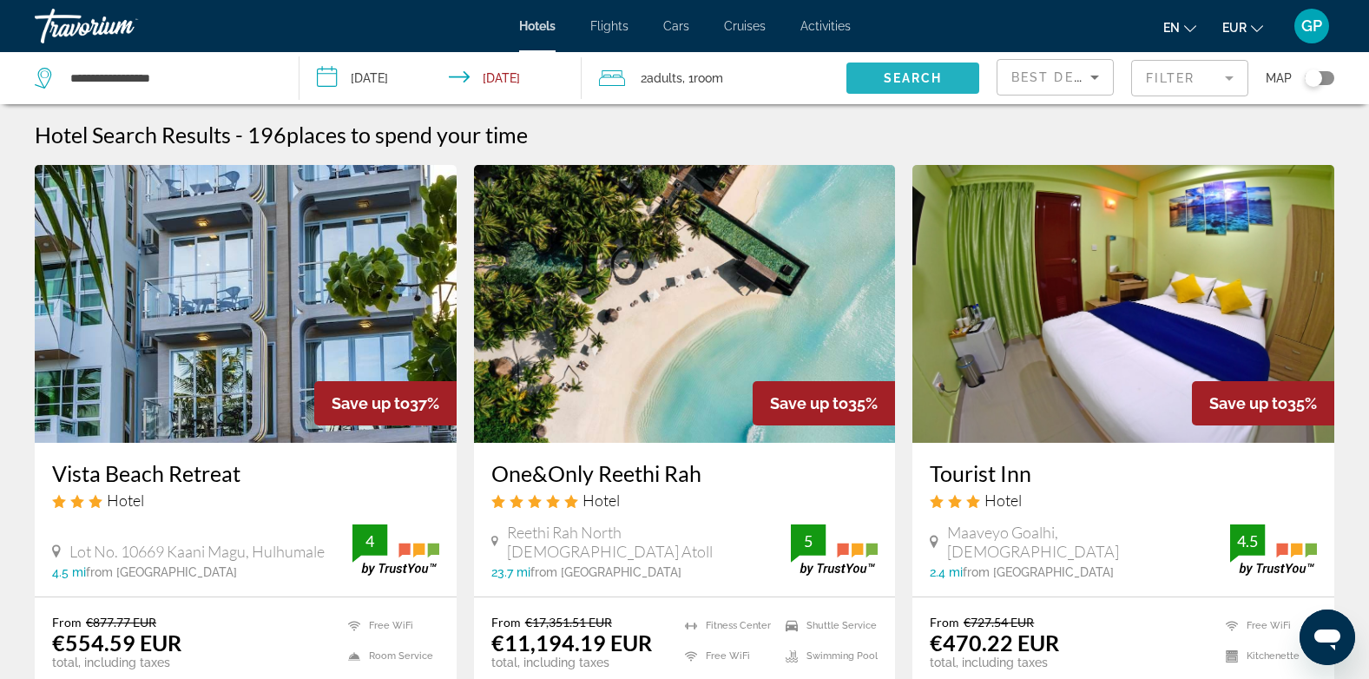
click at [941, 77] on span "Search" at bounding box center [913, 78] width 59 height 14
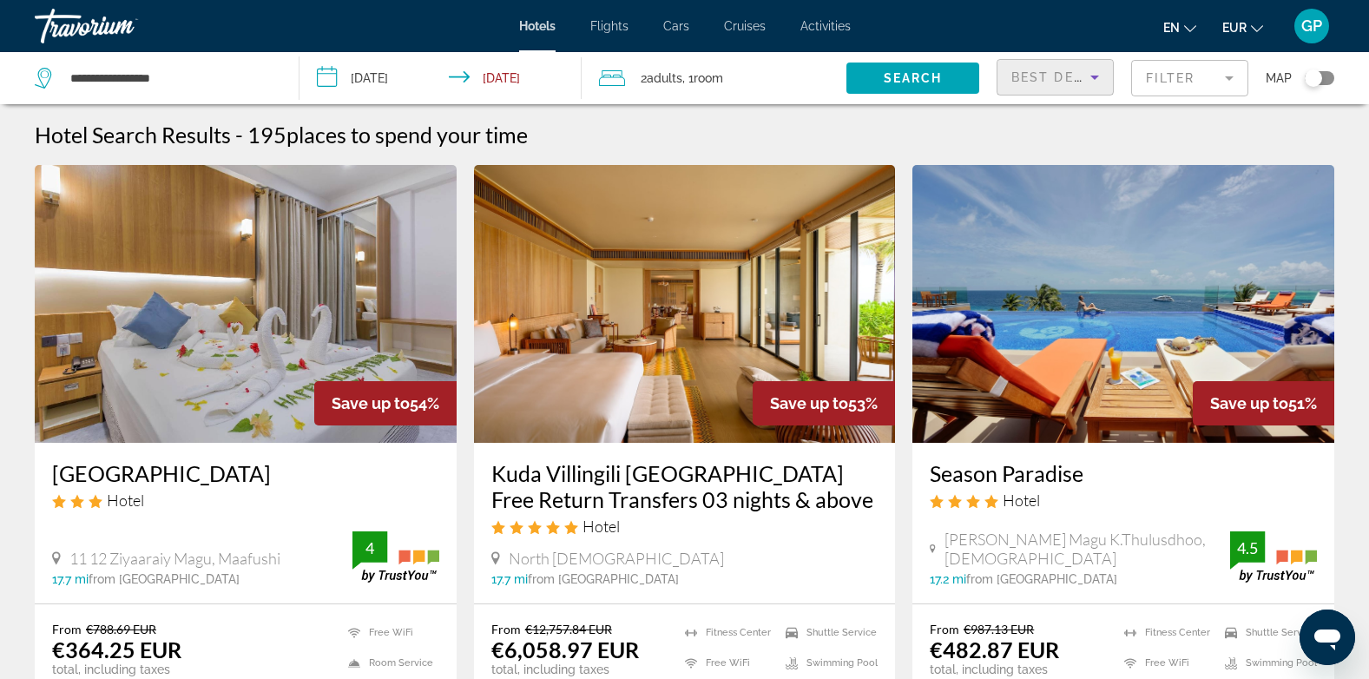
click at [1066, 81] on span "Best Deals" at bounding box center [1056, 77] width 90 height 14
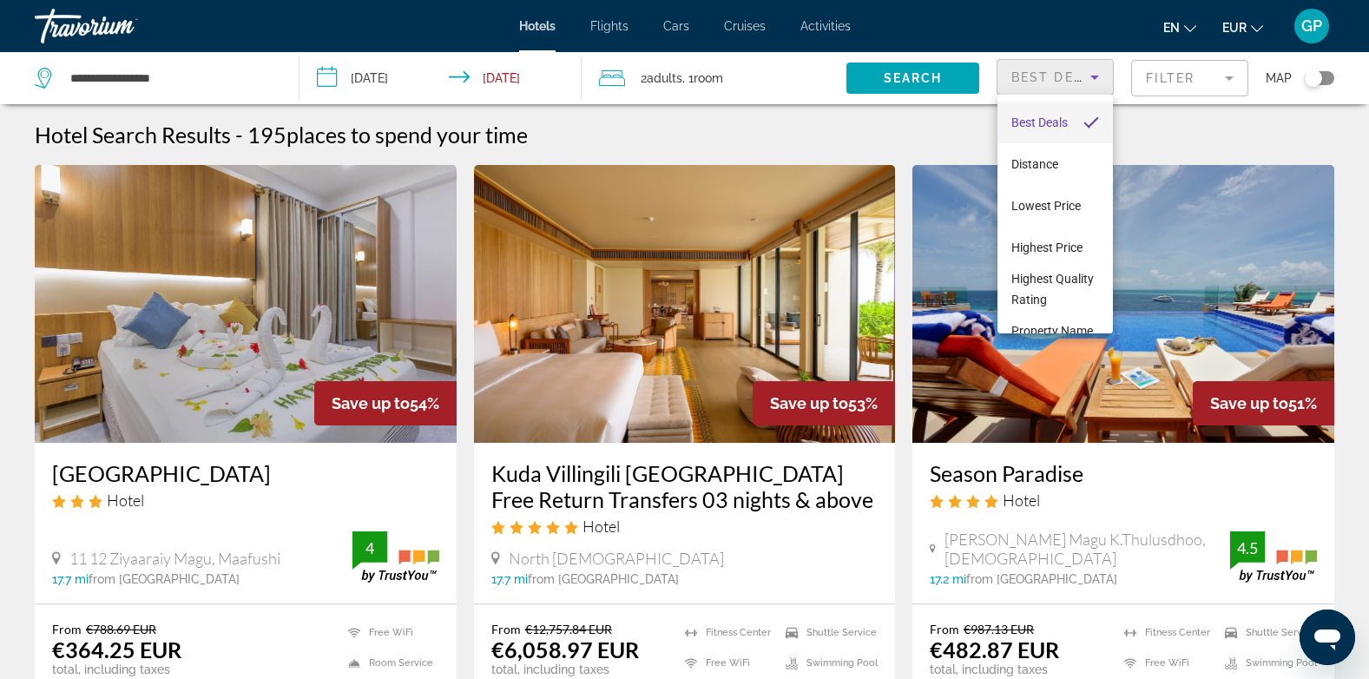
click at [1168, 81] on div at bounding box center [684, 339] width 1369 height 679
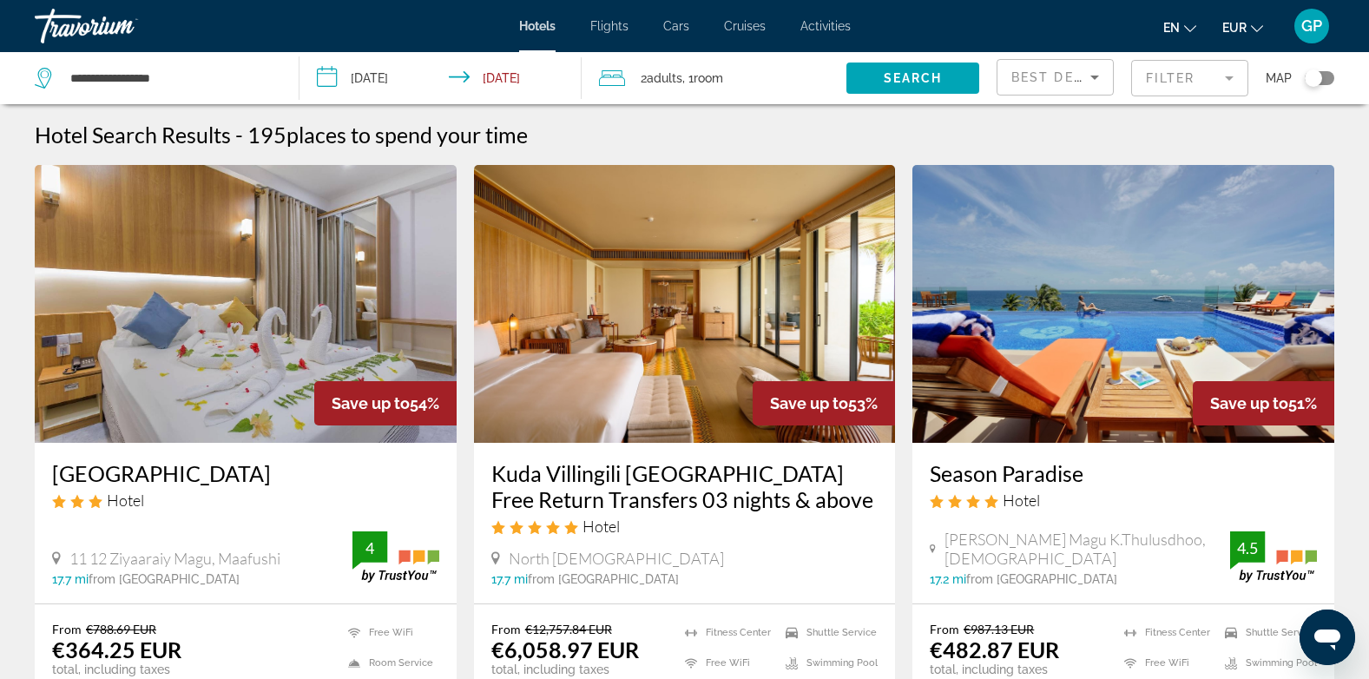
click at [1166, 81] on mat-form-field "Filter" at bounding box center [1189, 78] width 117 height 36
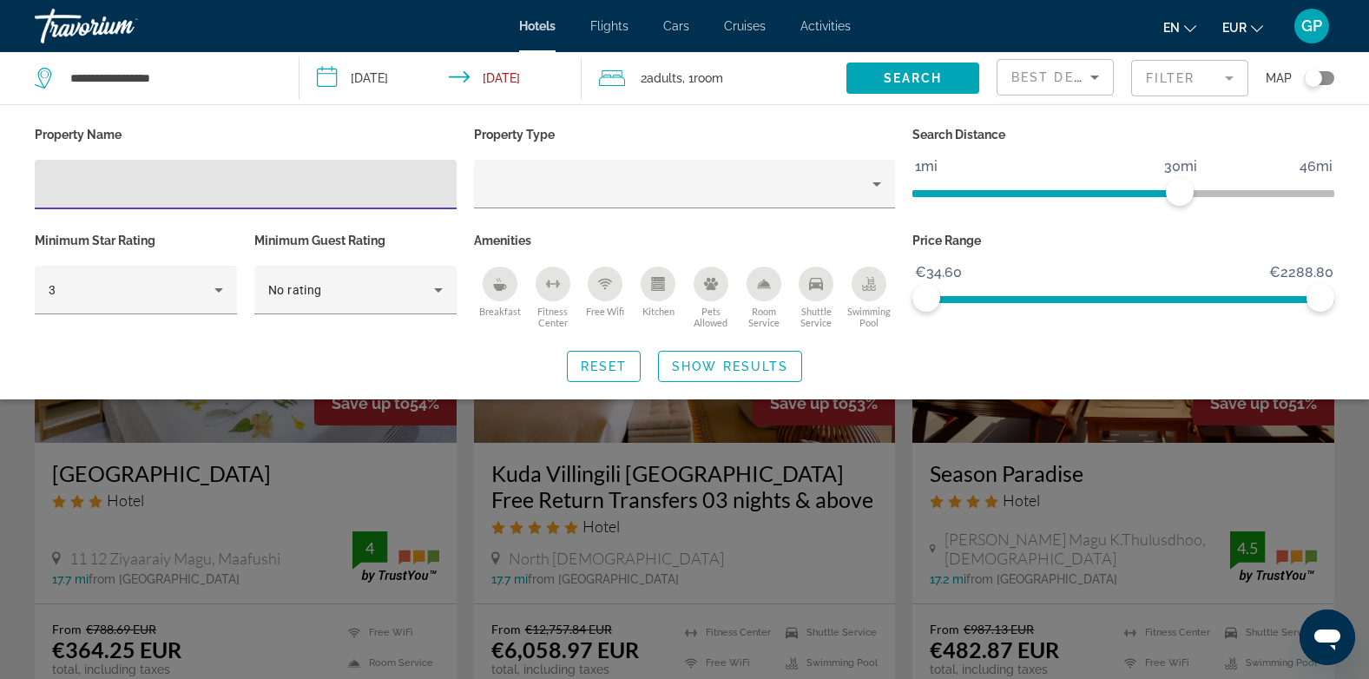
click at [97, 186] on input "Hotel Filters" at bounding box center [246, 185] width 394 height 21
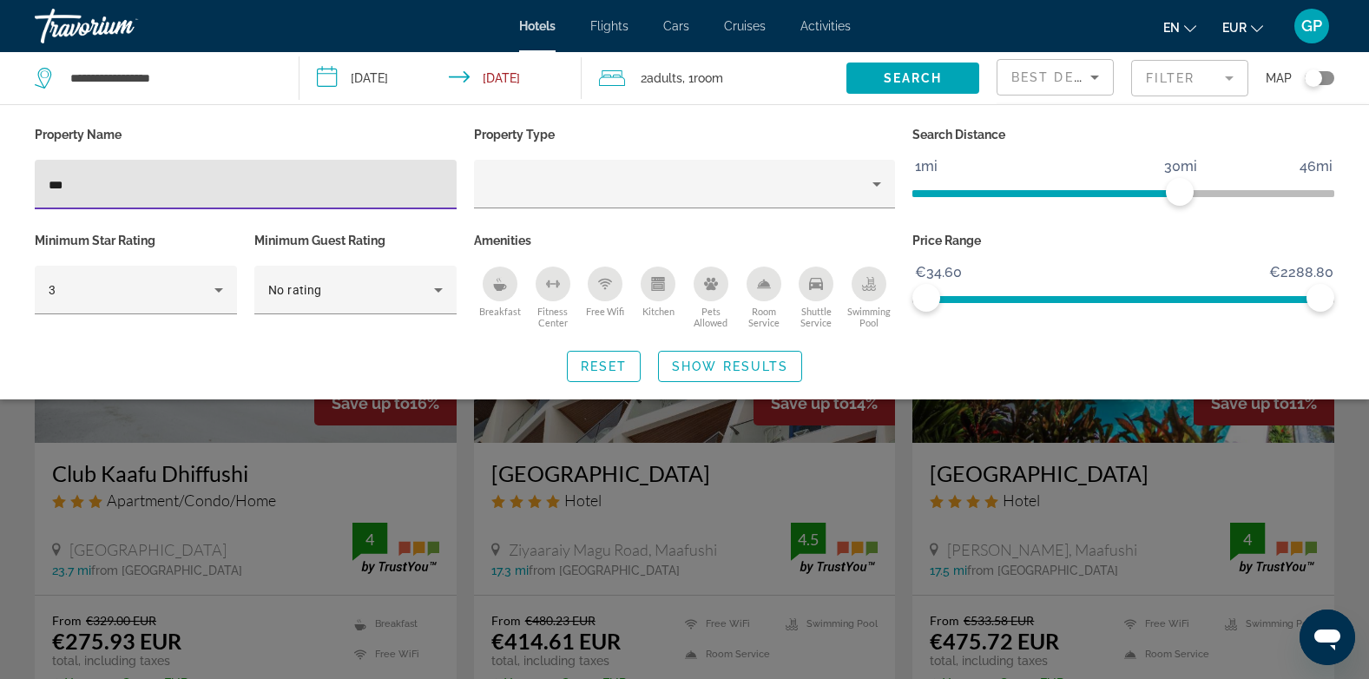
type input "***"
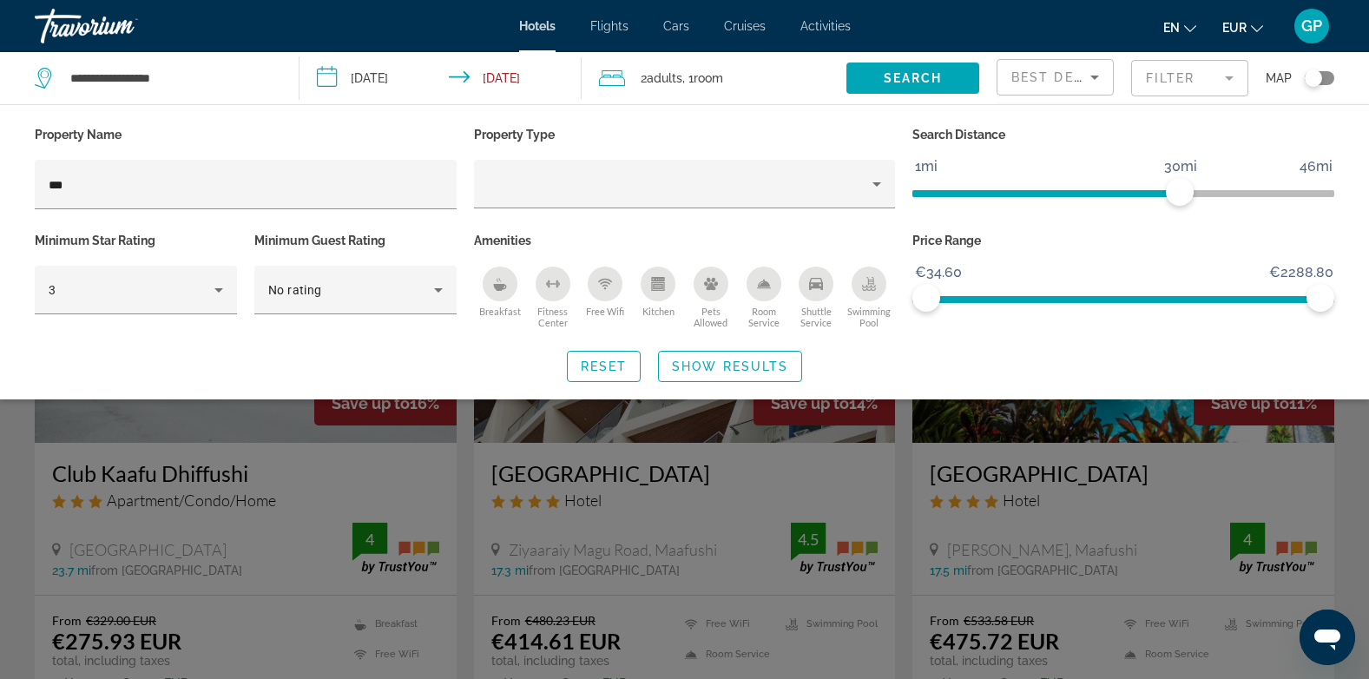
click at [704, 531] on div "Search widget" at bounding box center [684, 469] width 1369 height 418
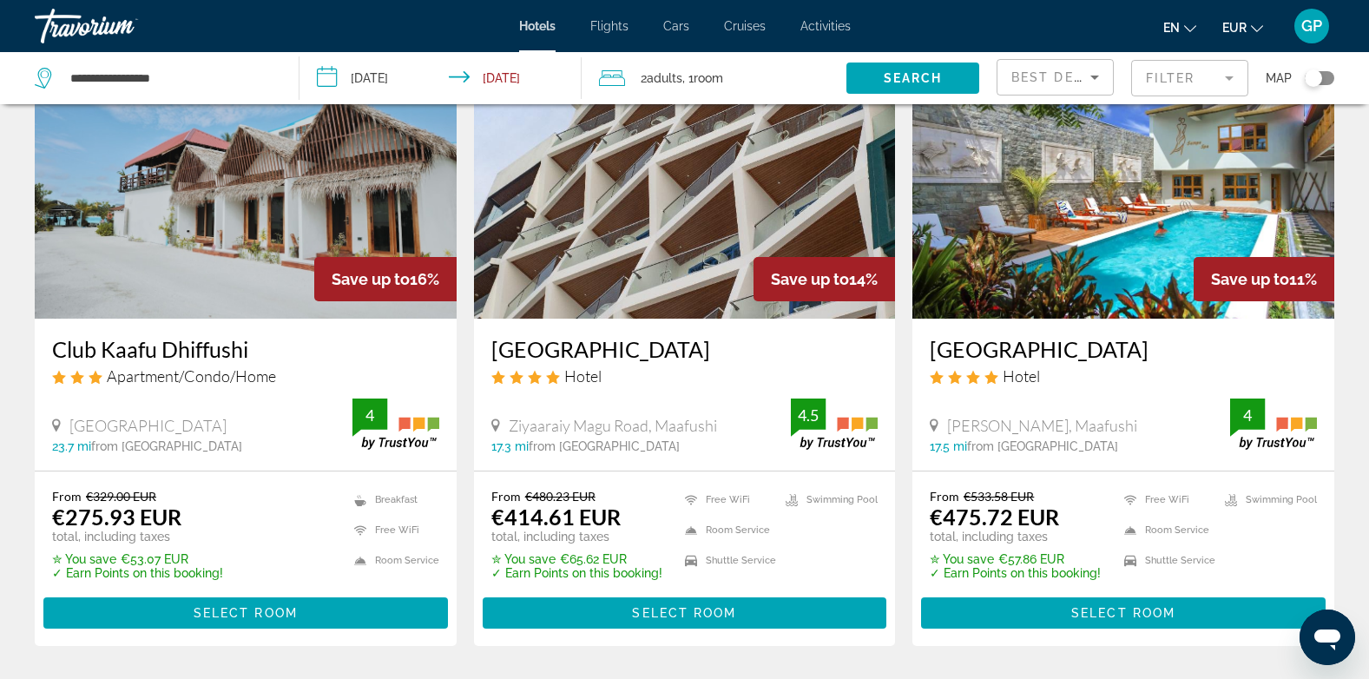
scroll to position [102, 0]
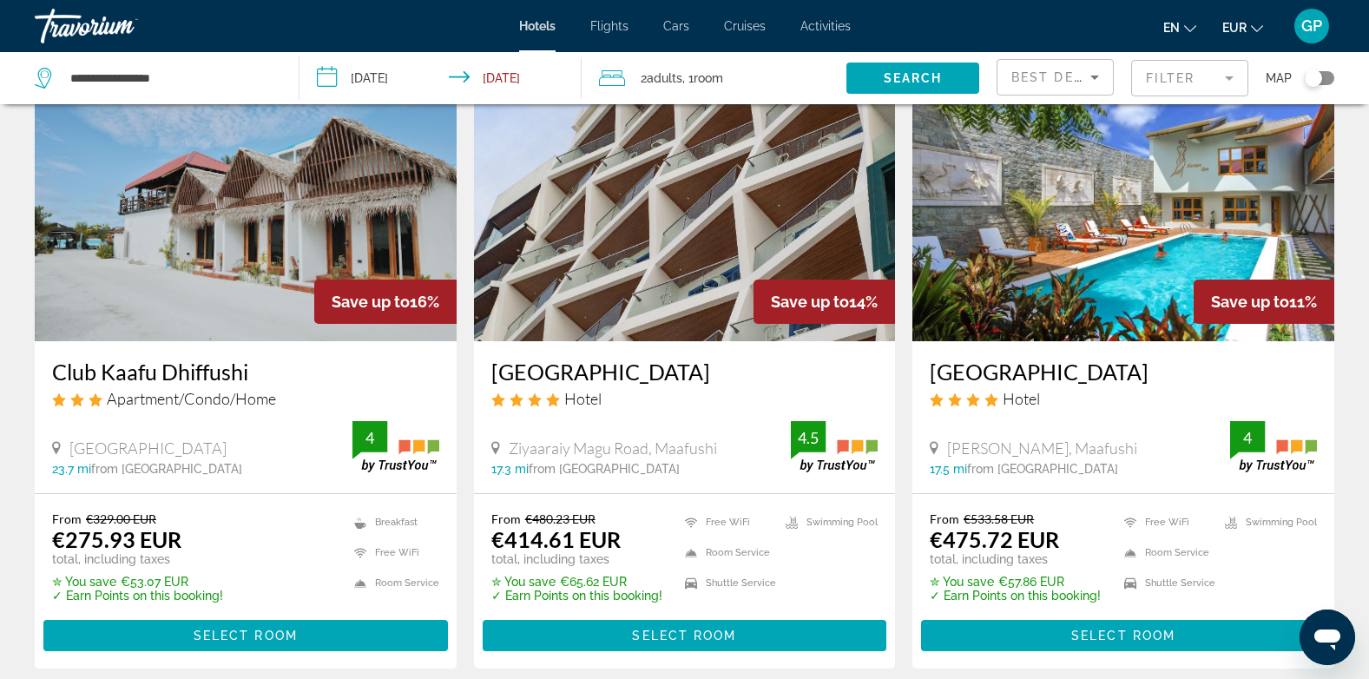
click at [166, 374] on h3 "Club Kaafu Dhiffushi" at bounding box center [245, 372] width 387 height 26
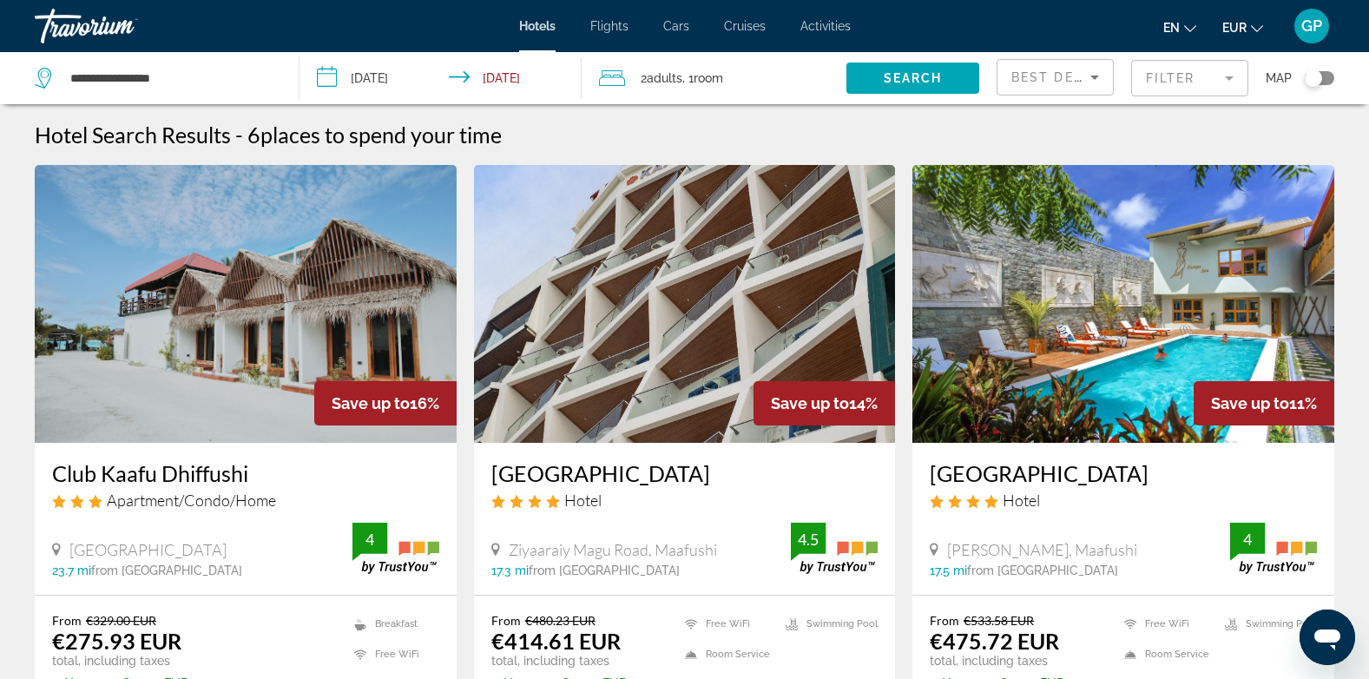
click at [1196, 80] on mat-form-field "Filter" at bounding box center [1189, 78] width 117 height 36
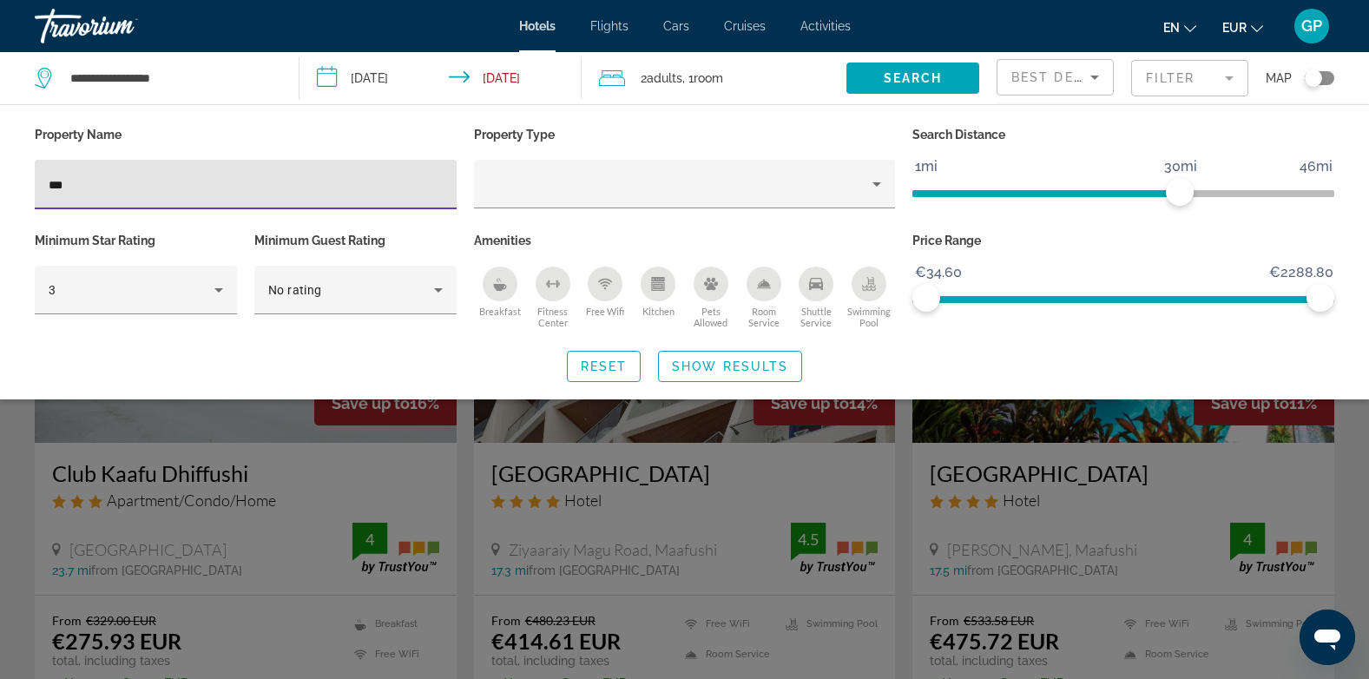
click at [95, 183] on input "***" at bounding box center [246, 185] width 394 height 21
type input "*"
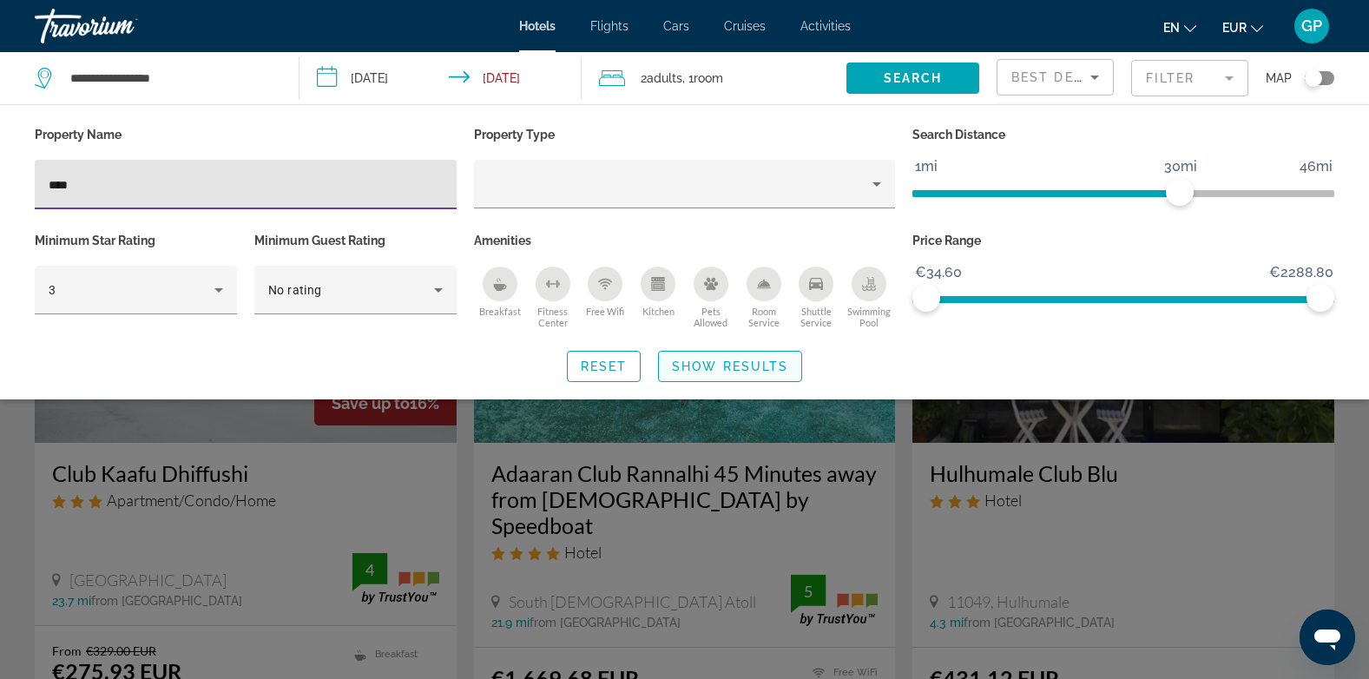
type input "****"
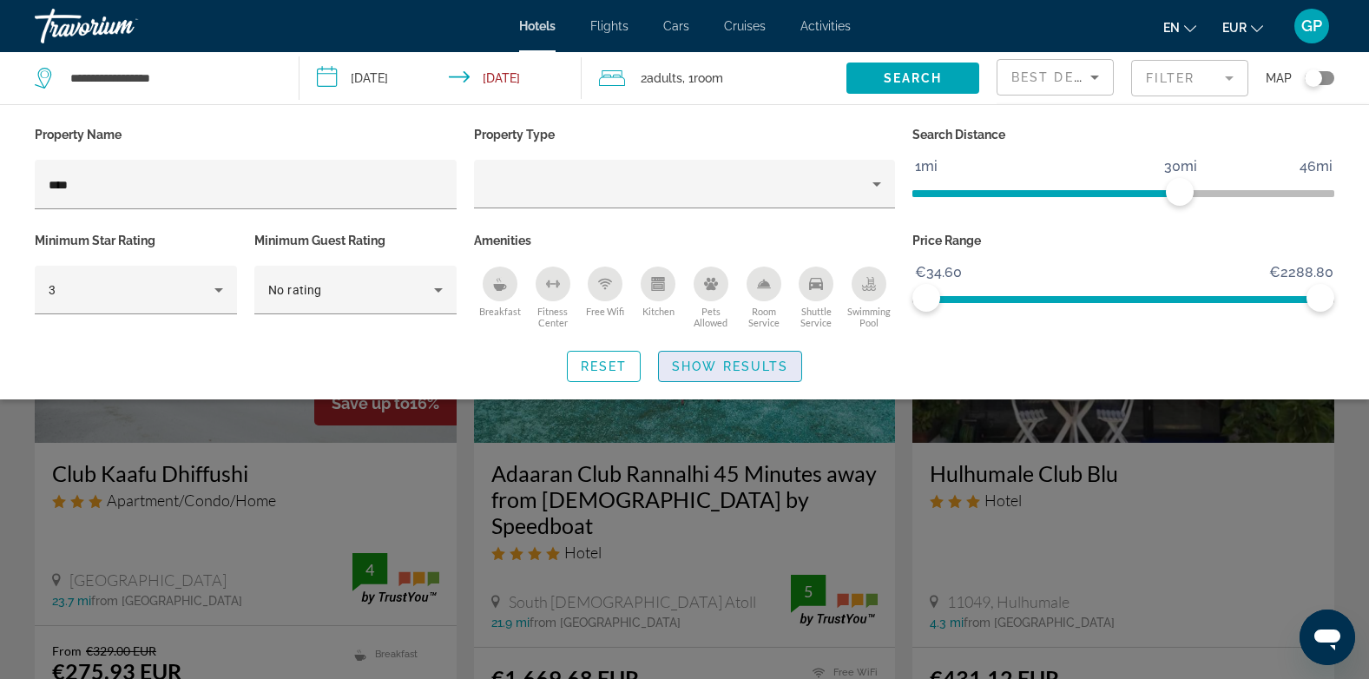
click at [698, 364] on span "Show Results" at bounding box center [730, 366] width 116 height 14
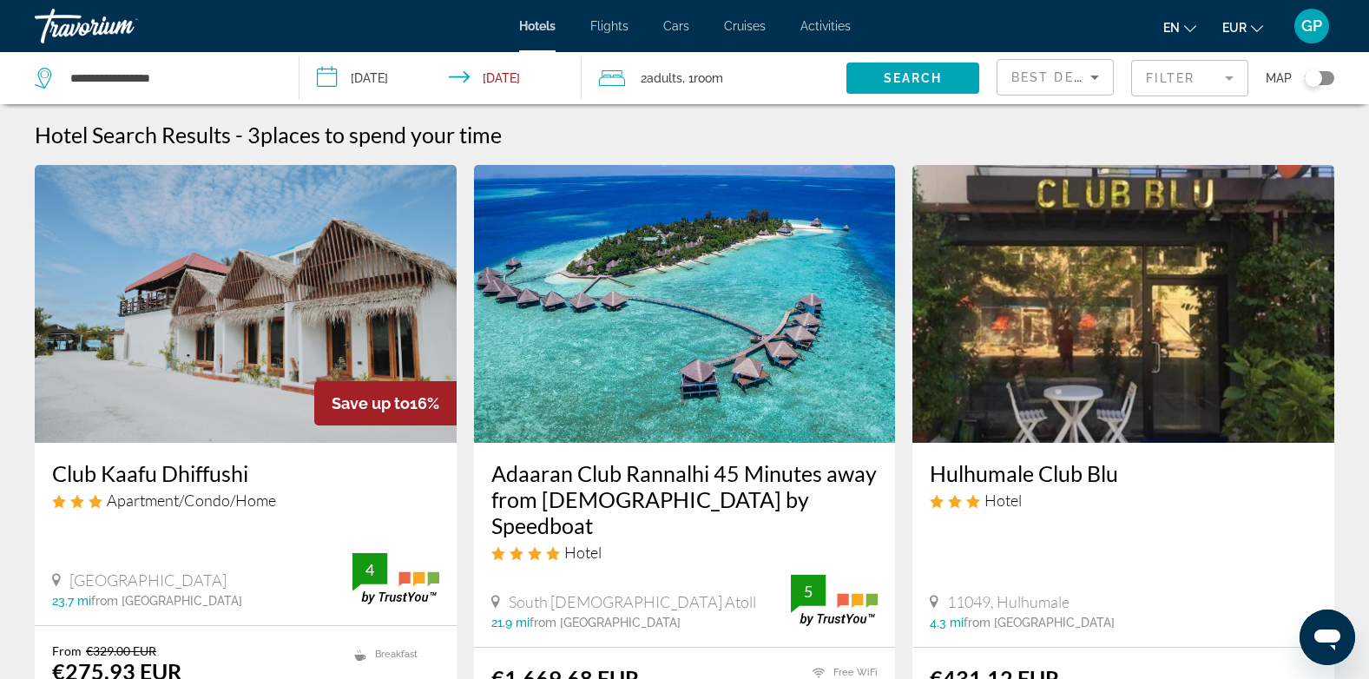
scroll to position [87, 0]
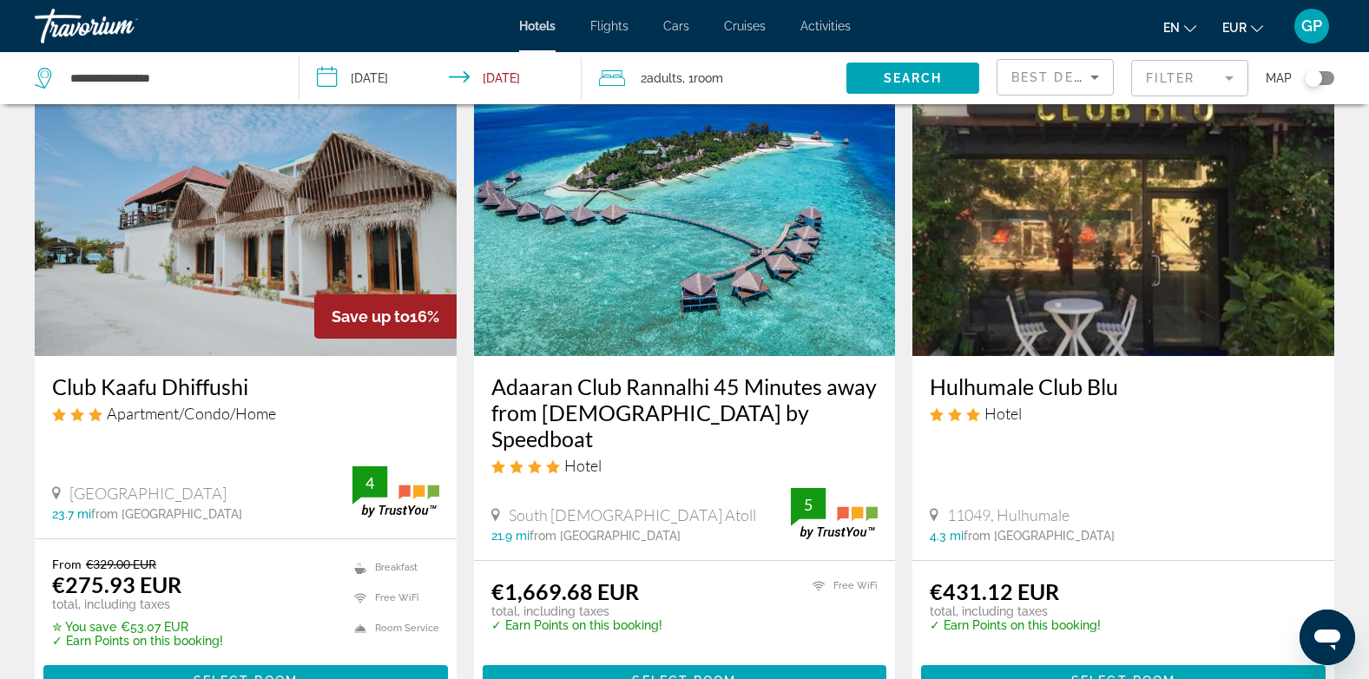
click at [151, 281] on img "Main content" at bounding box center [246, 217] width 422 height 278
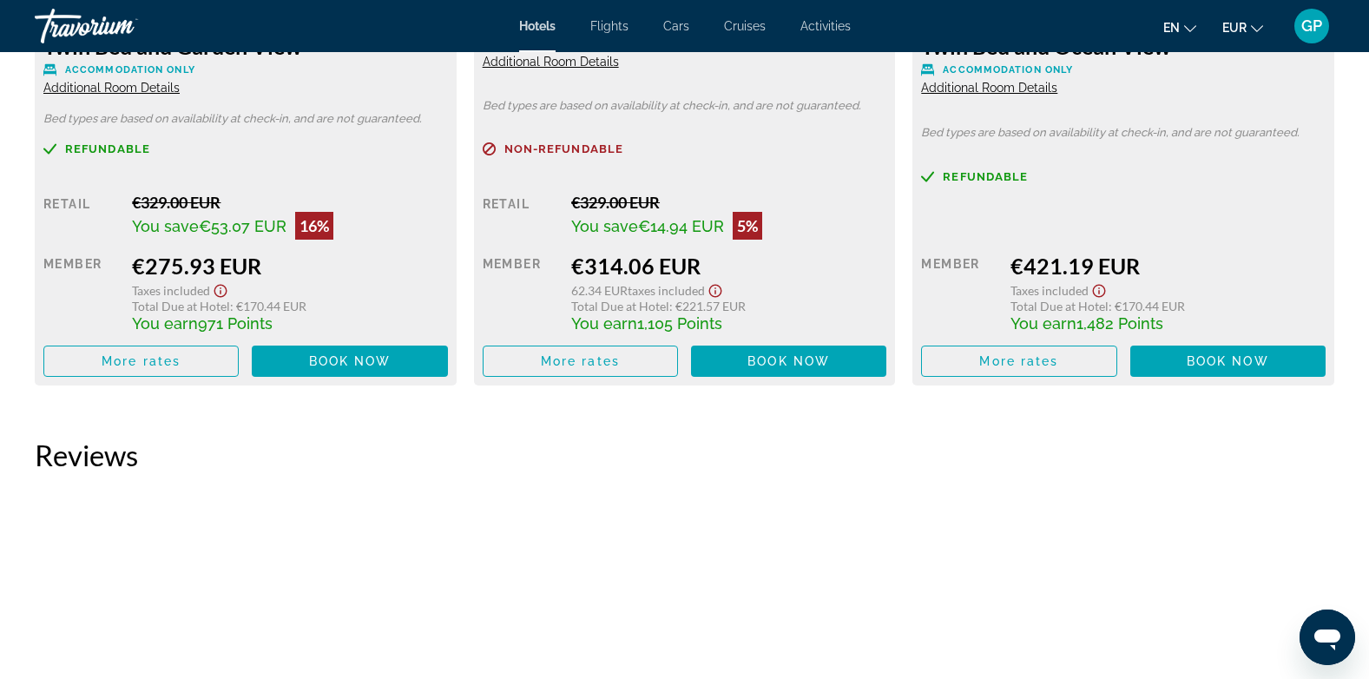
scroll to position [2691, 0]
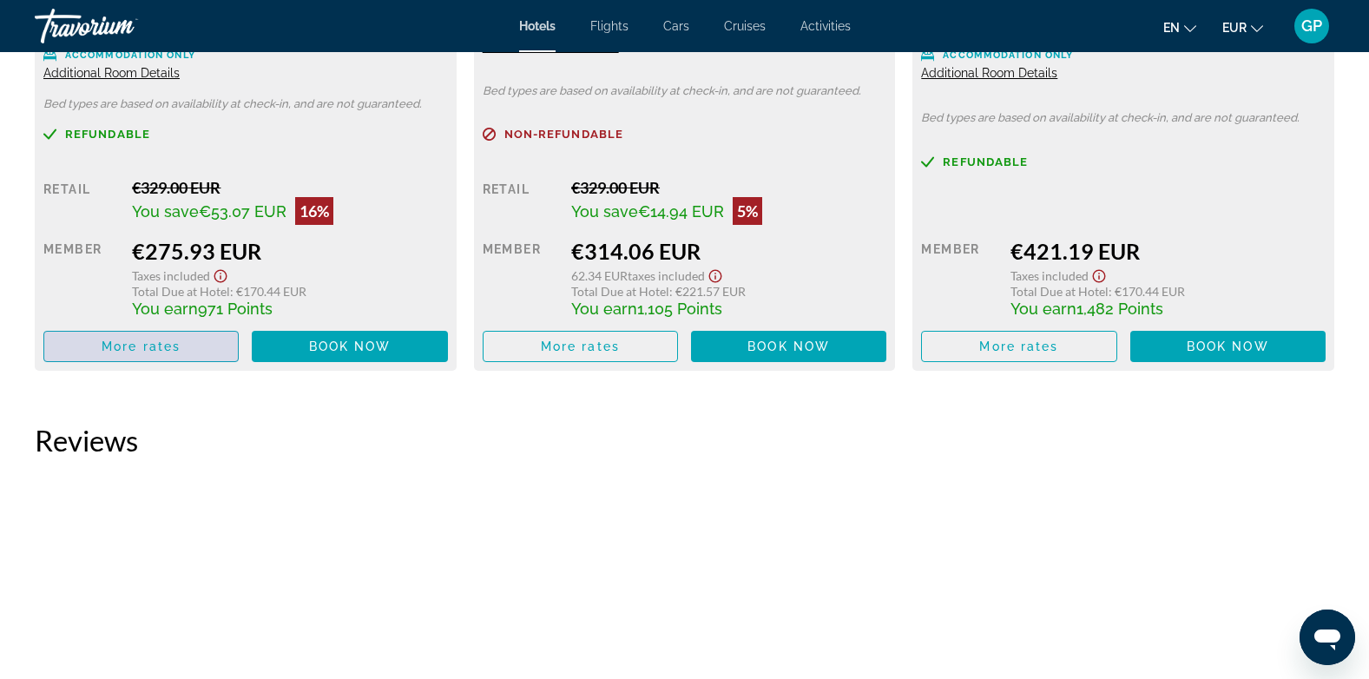
click at [155, 346] on span "More rates" at bounding box center [141, 346] width 79 height 14
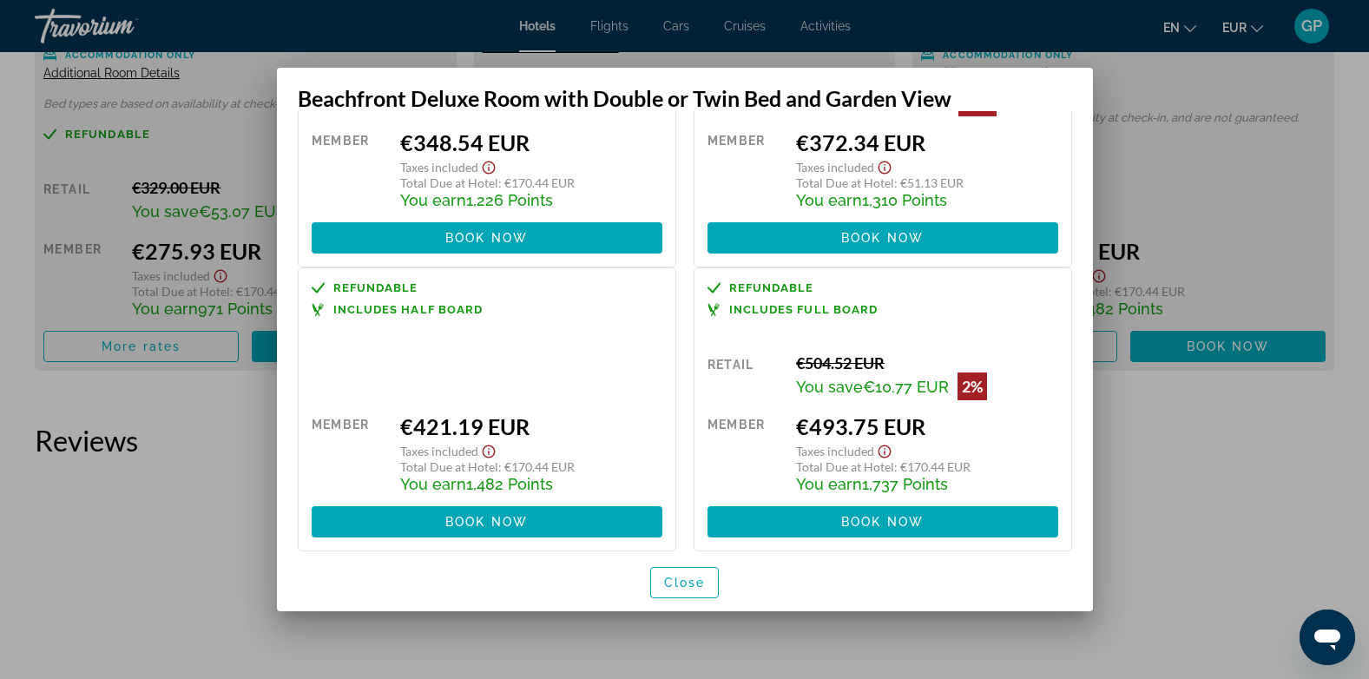
scroll to position [479, 0]
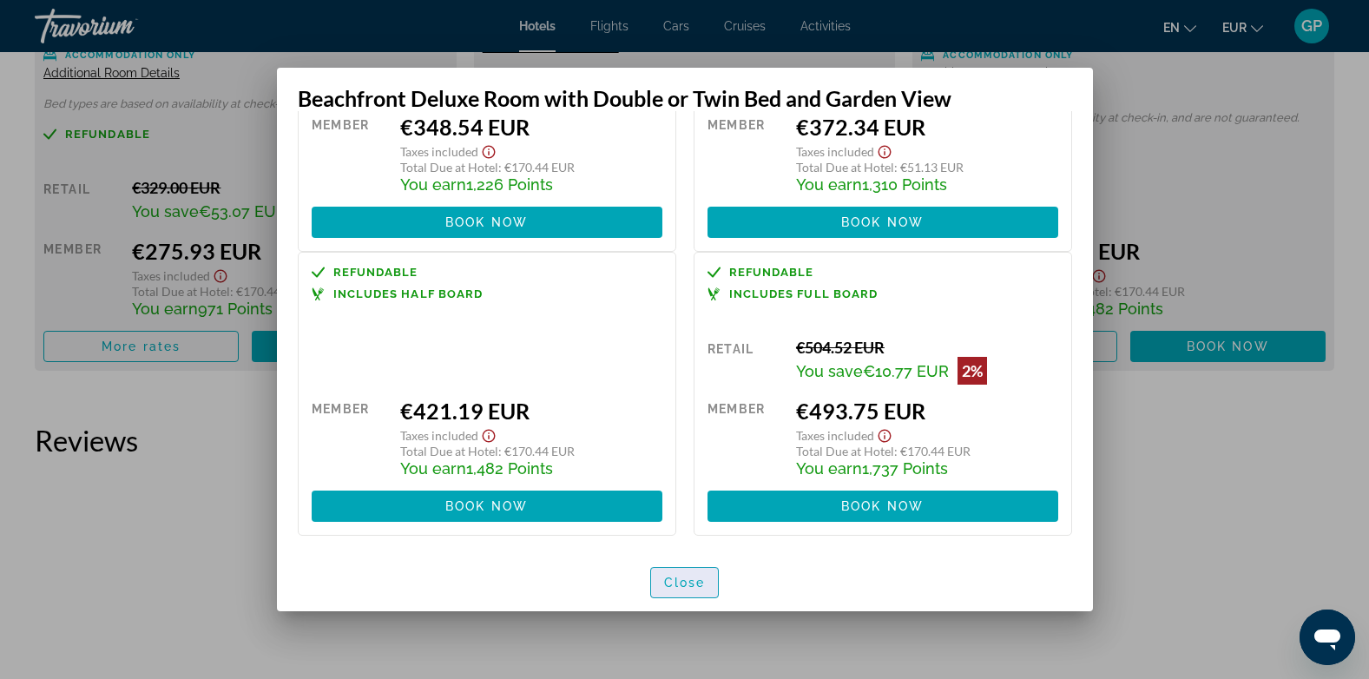
click at [681, 579] on span "Close" at bounding box center [685, 583] width 42 height 14
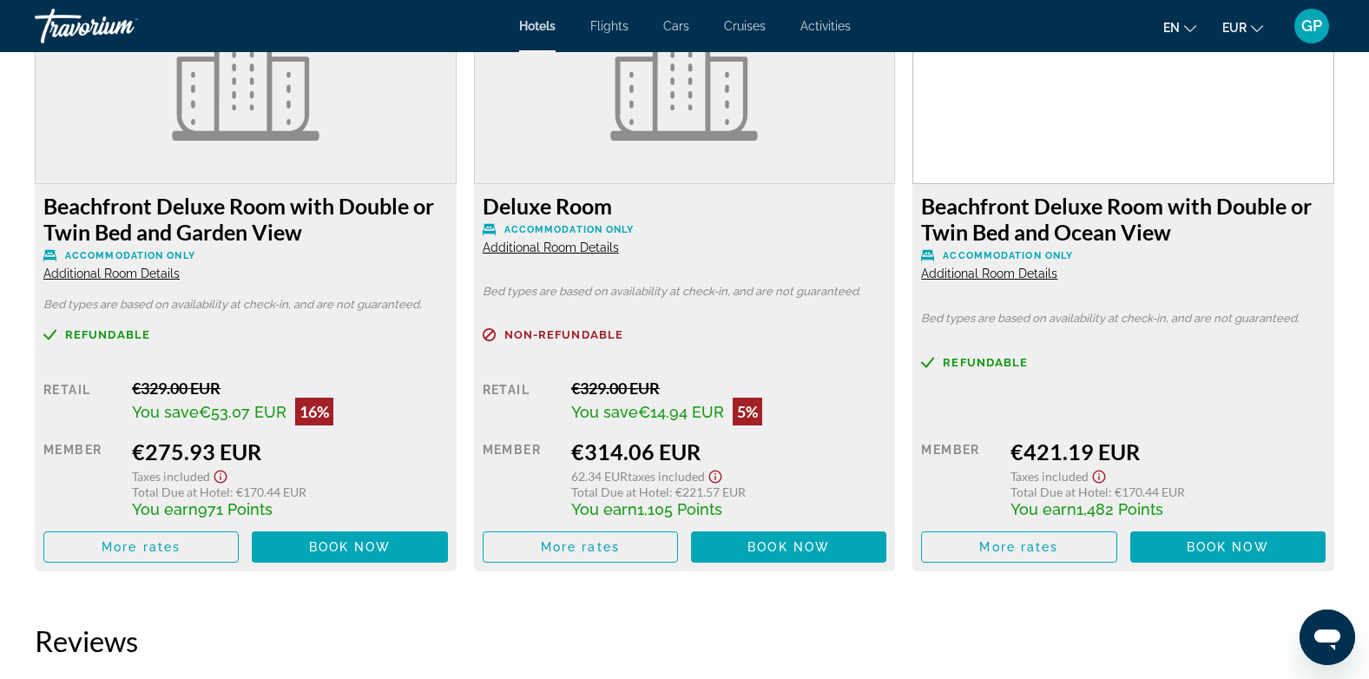
scroll to position [2518, 0]
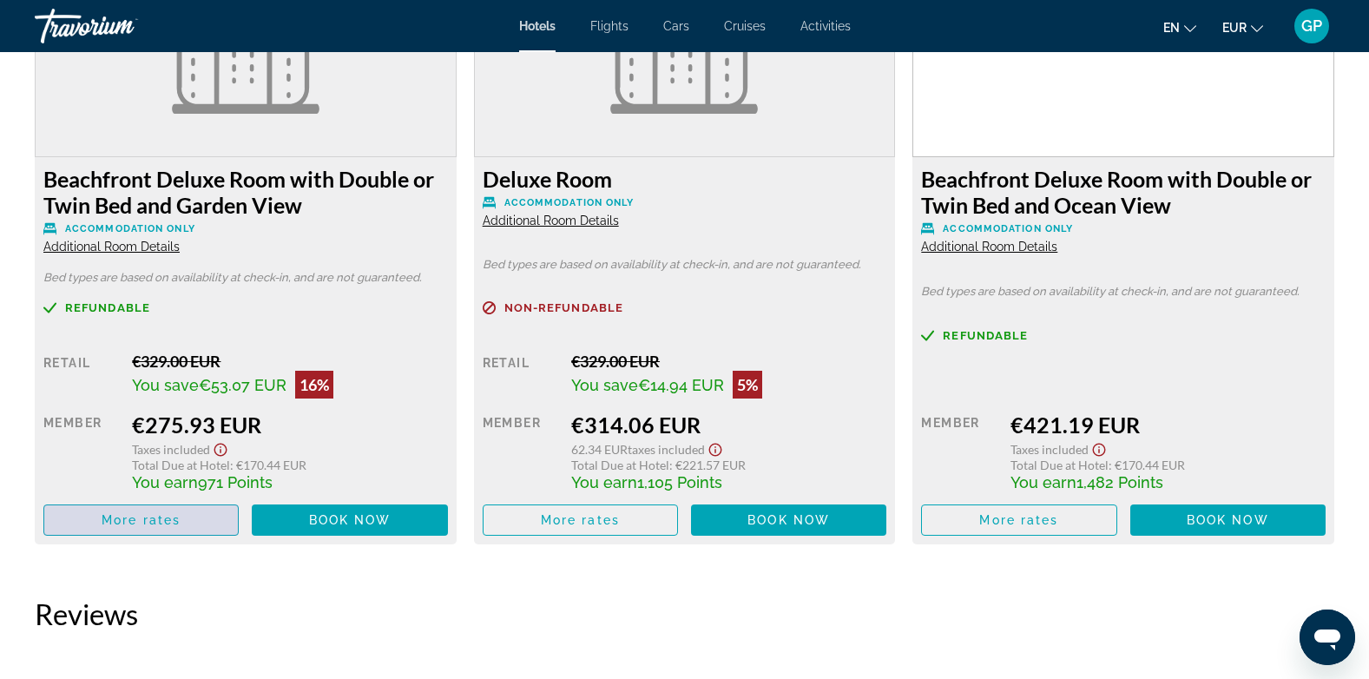
click at [152, 523] on span "More rates" at bounding box center [141, 520] width 79 height 14
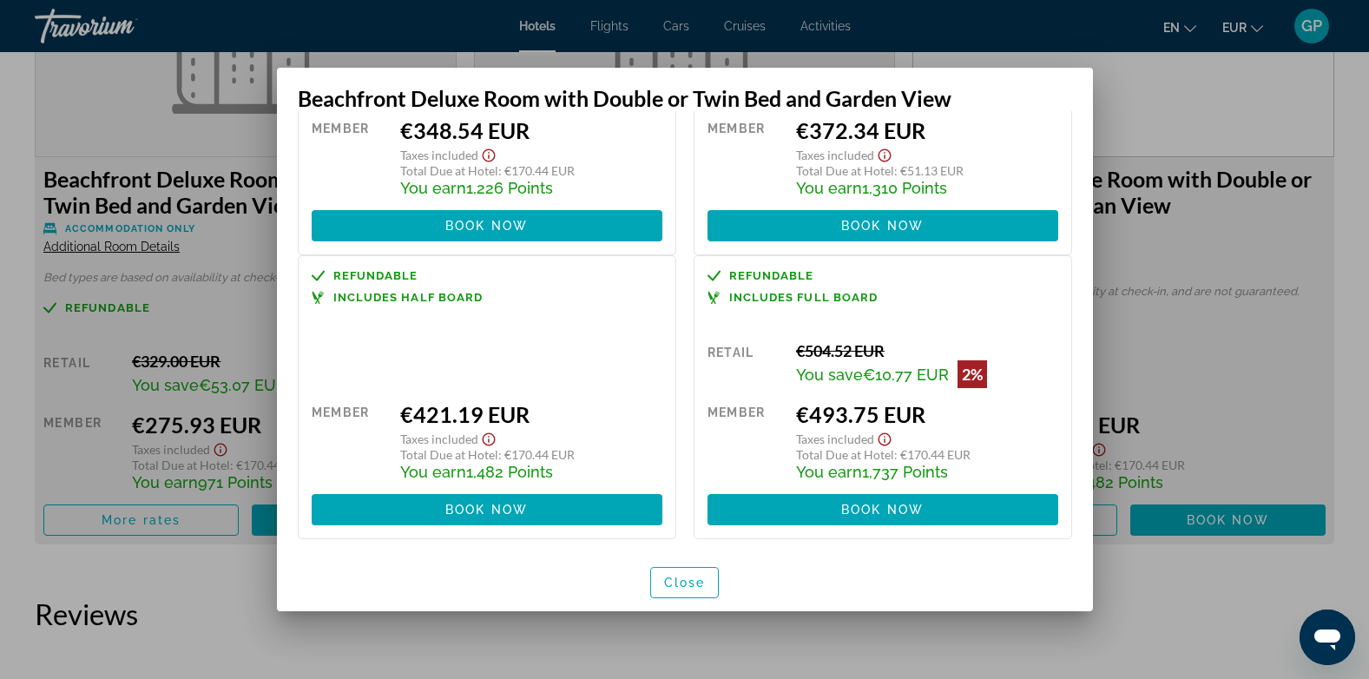
scroll to position [479, 0]
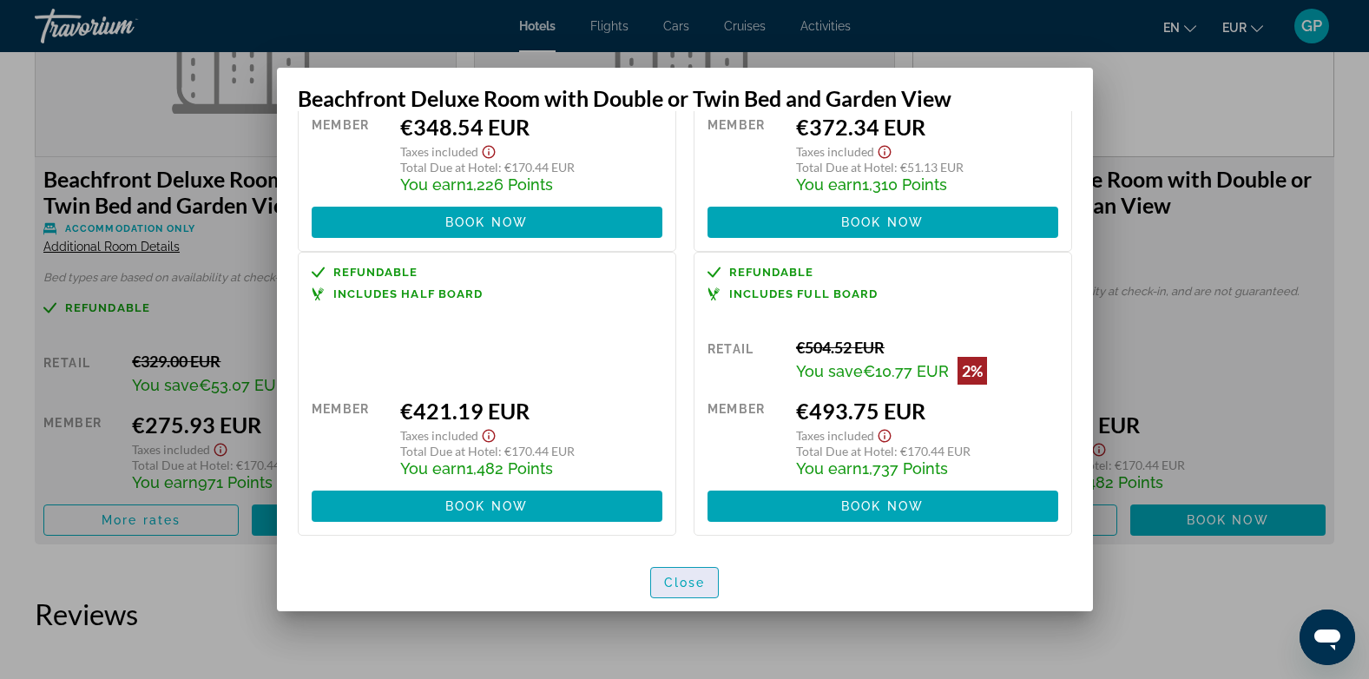
click at [682, 577] on span "Close" at bounding box center [685, 583] width 42 height 14
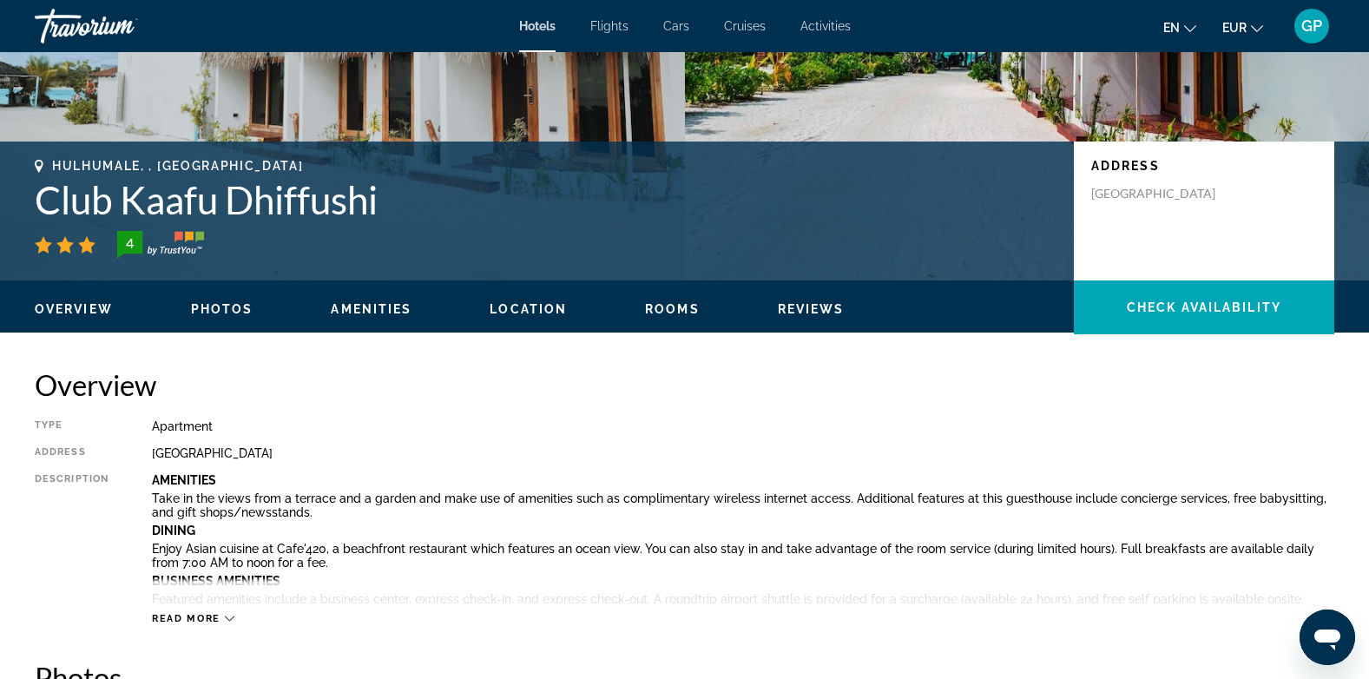
scroll to position [260, 0]
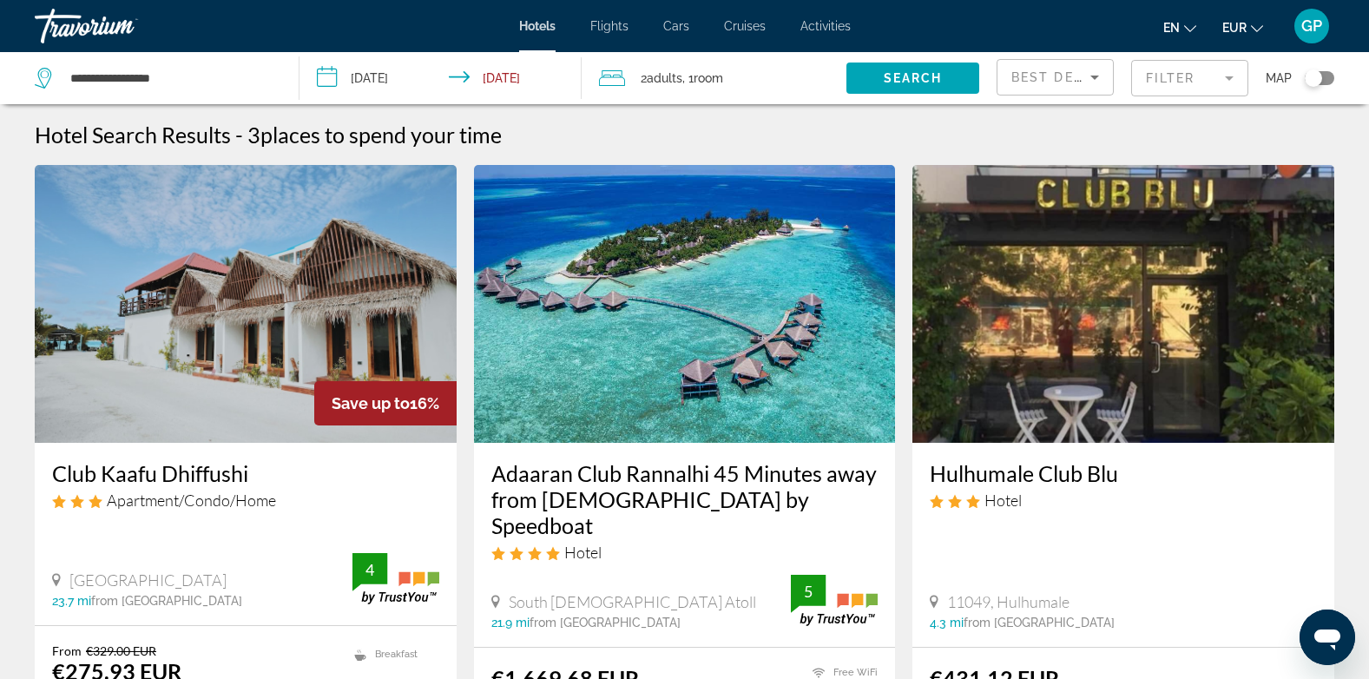
click at [136, 327] on img "Main content" at bounding box center [246, 304] width 422 height 278
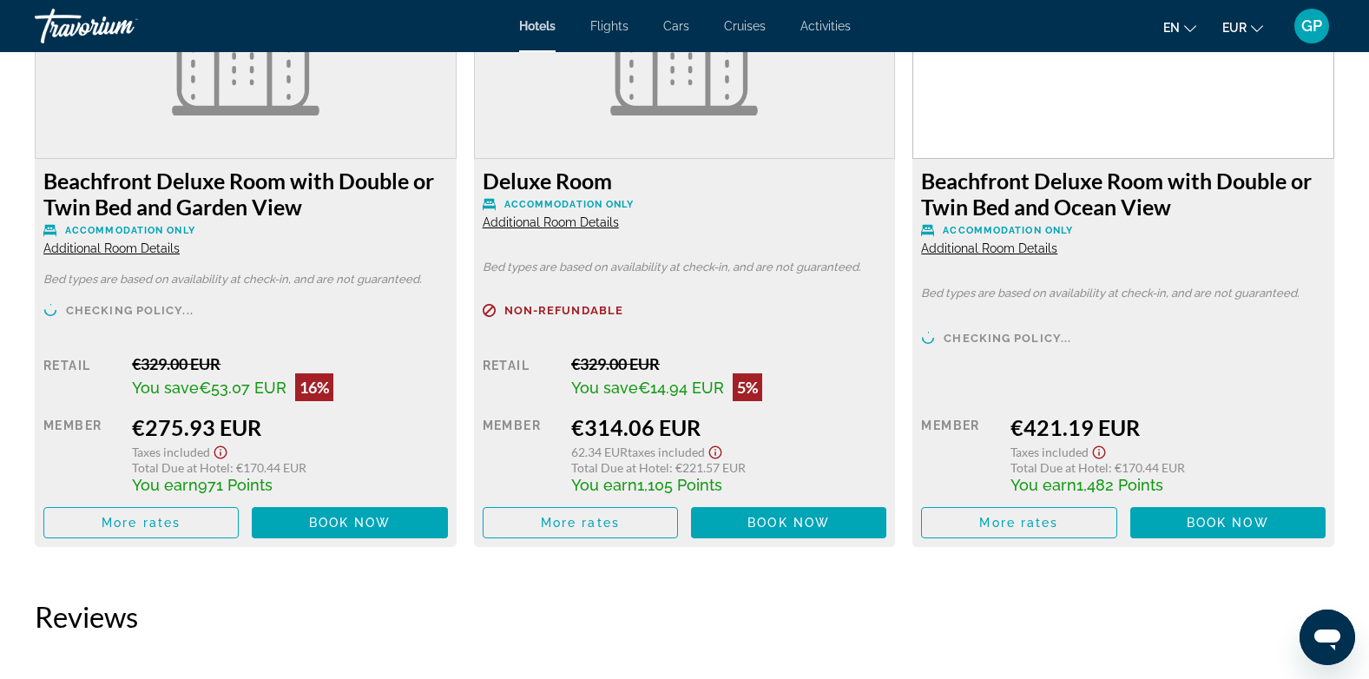
scroll to position [2518, 0]
